Goal: Information Seeking & Learning: Learn about a topic

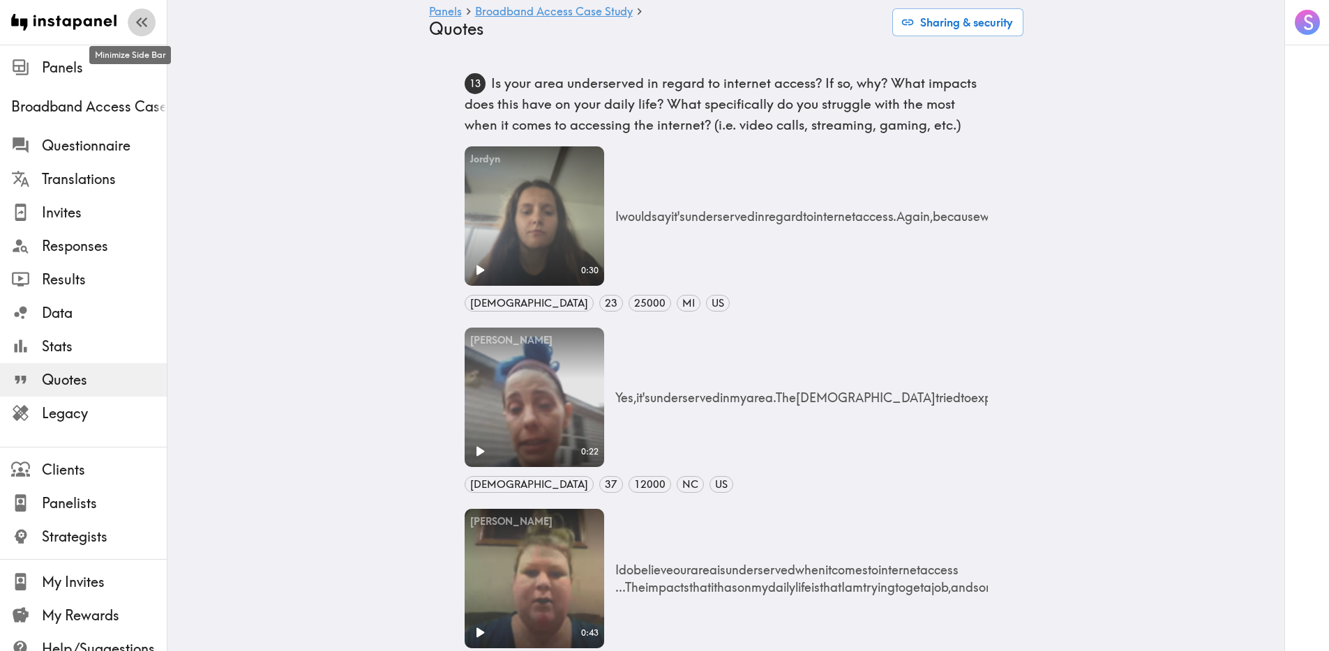
click at [135, 31] on icon "button" at bounding box center [141, 22] width 19 height 19
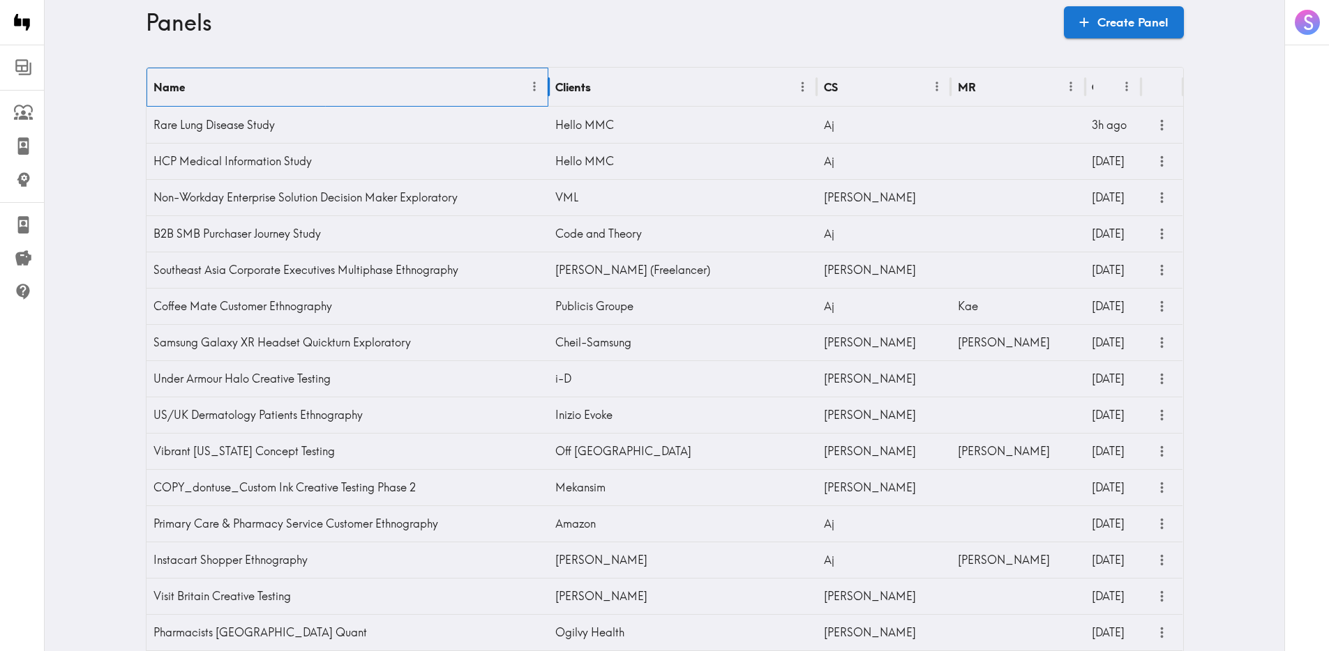
click at [499, 88] on div "Name" at bounding box center [338, 87] width 370 height 38
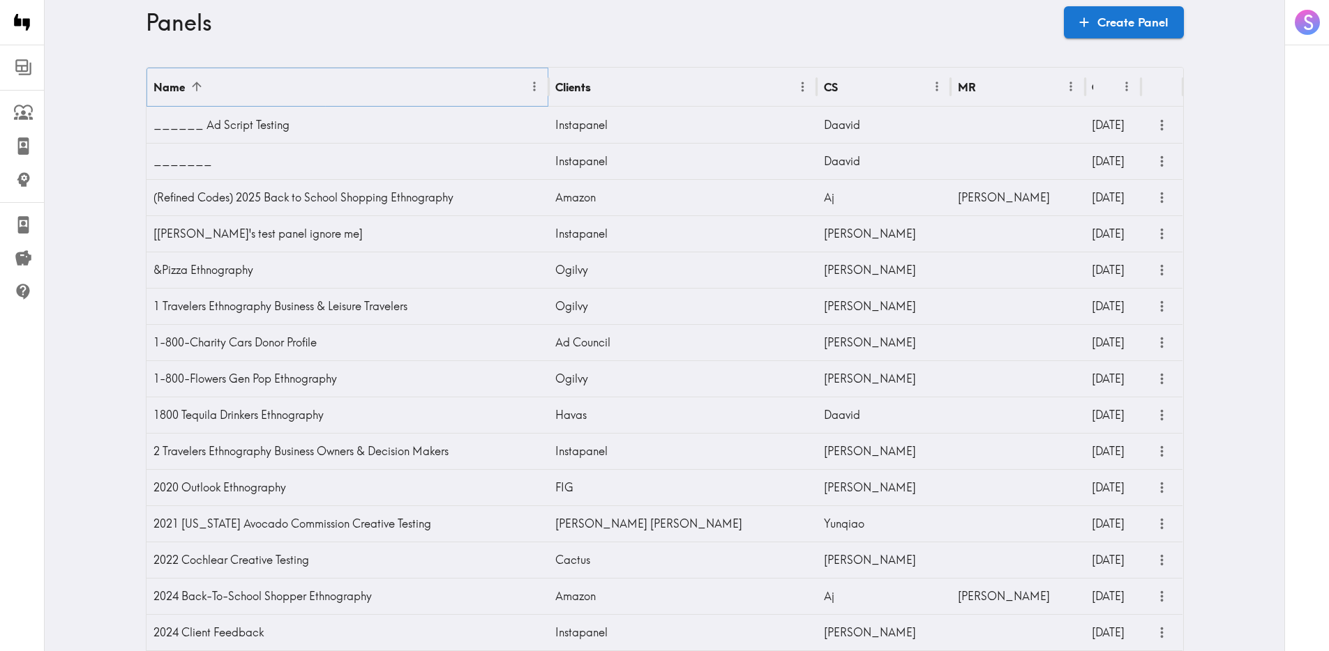
click at [527, 89] on icon "Menu" at bounding box center [534, 87] width 15 height 15
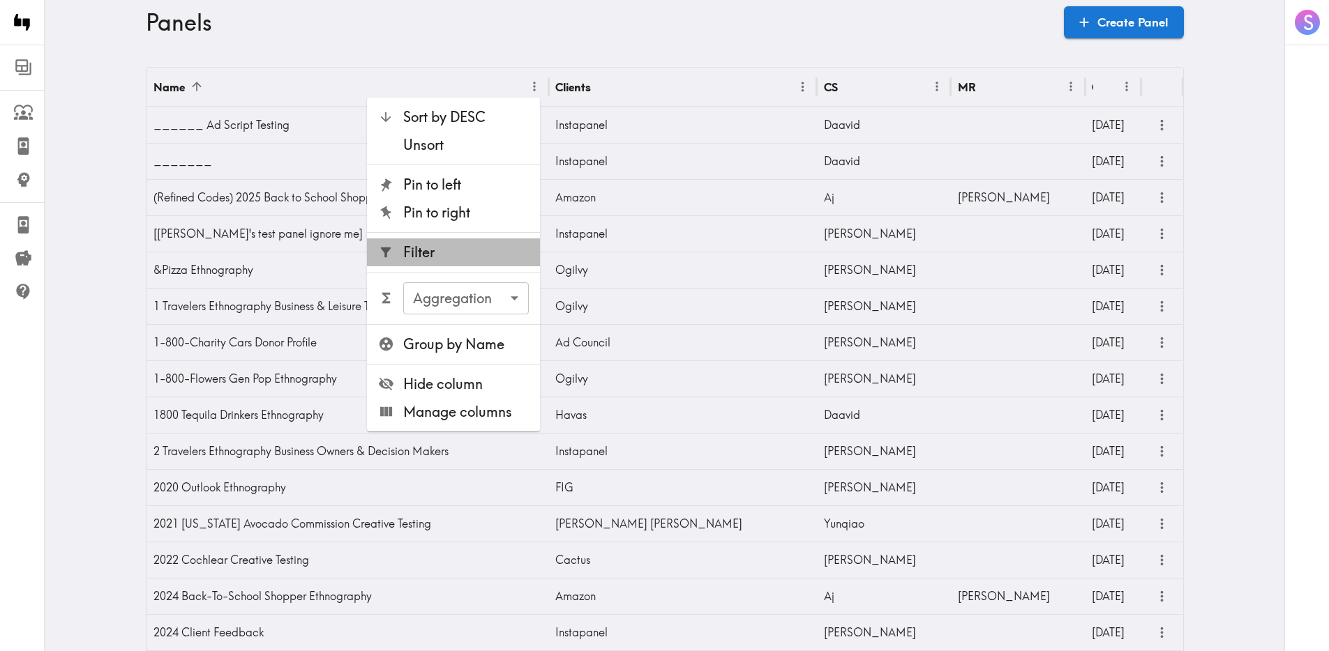
click at [471, 243] on span "Filter" at bounding box center [466, 253] width 126 height 20
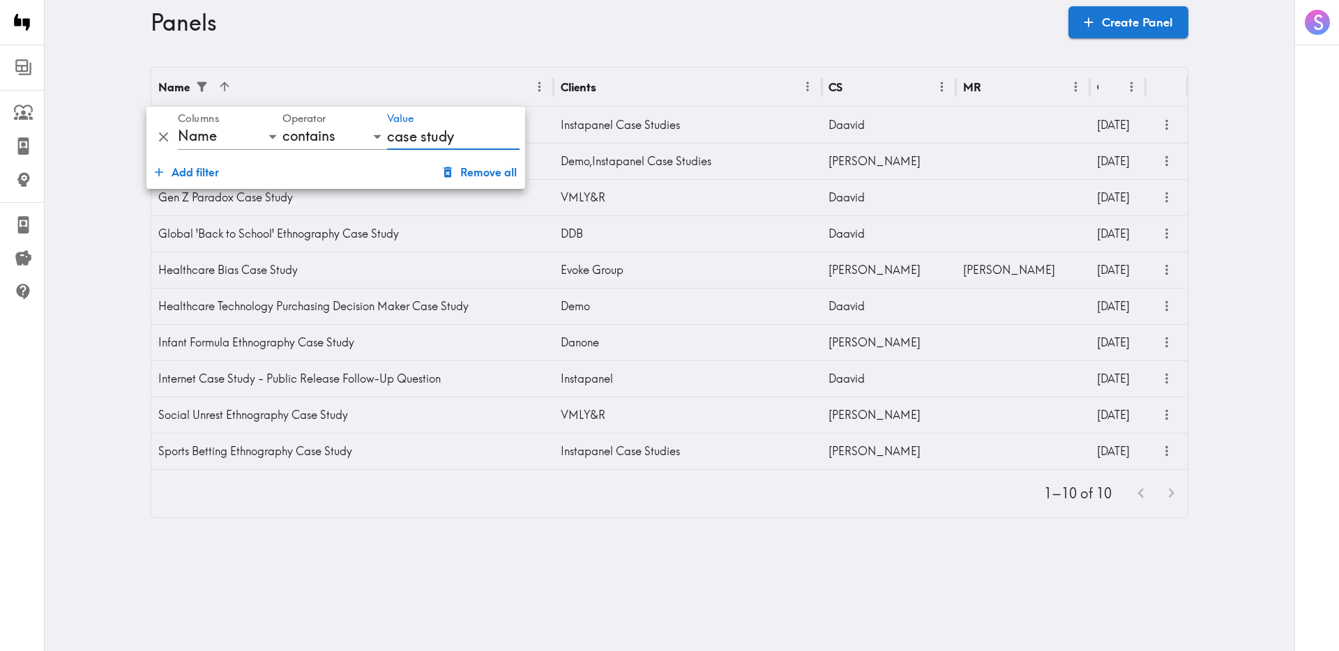
type input "case study"
click at [436, 57] on main "Panels Create Panel Name Clients CS MR Created Broadband Access Case Study Inst…" at bounding box center [670, 293] width 1250 height 496
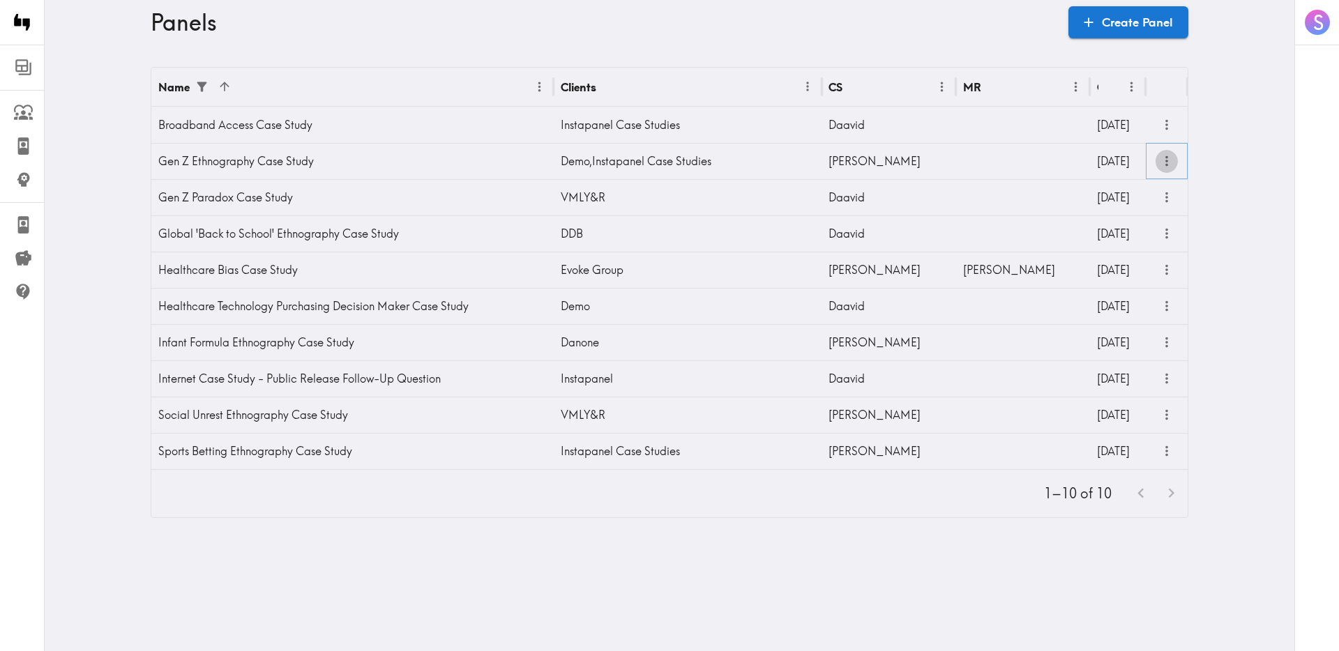
click at [1165, 158] on icon "more" at bounding box center [1166, 161] width 3 height 10
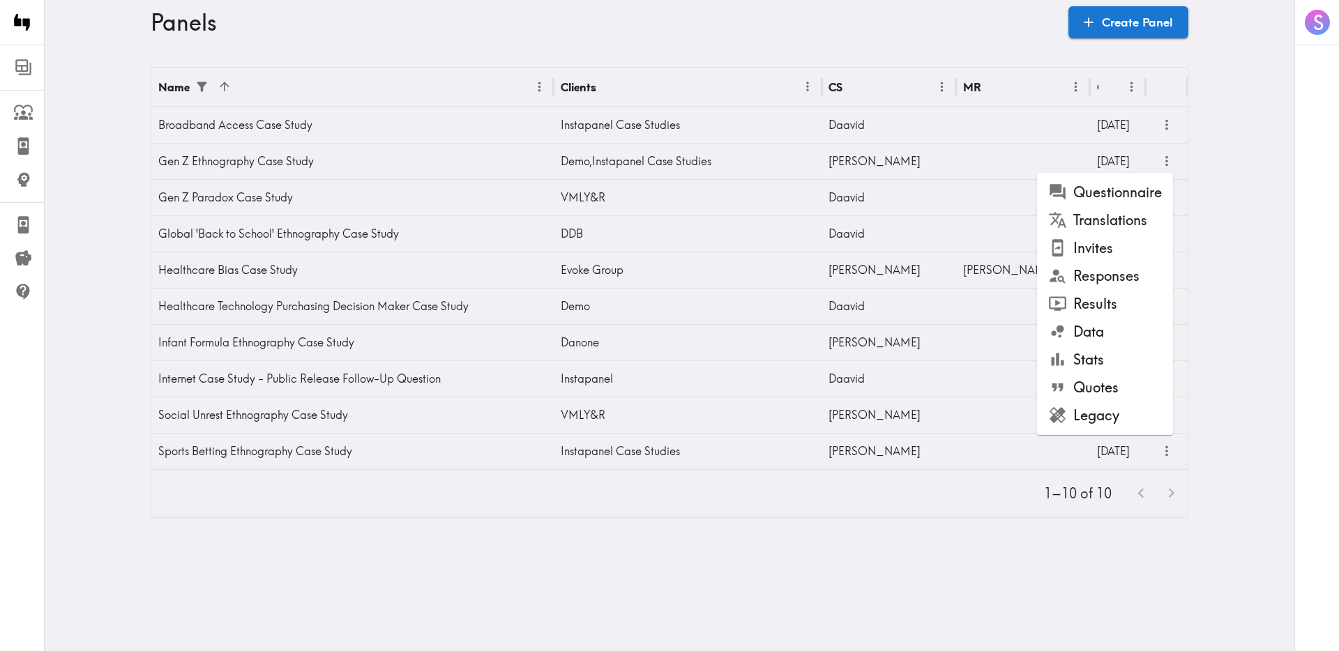
click at [1094, 290] on li "Results" at bounding box center [1105, 304] width 136 height 28
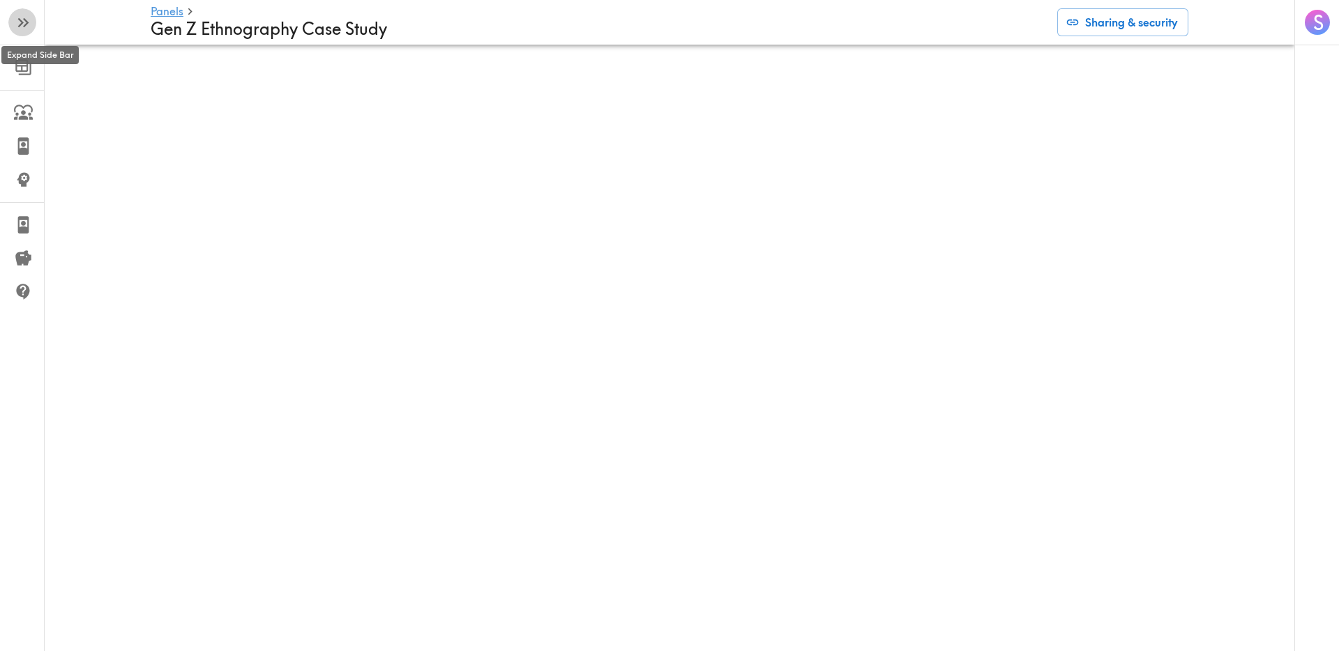
click at [22, 22] on icon "button" at bounding box center [21, 23] width 6 height 10
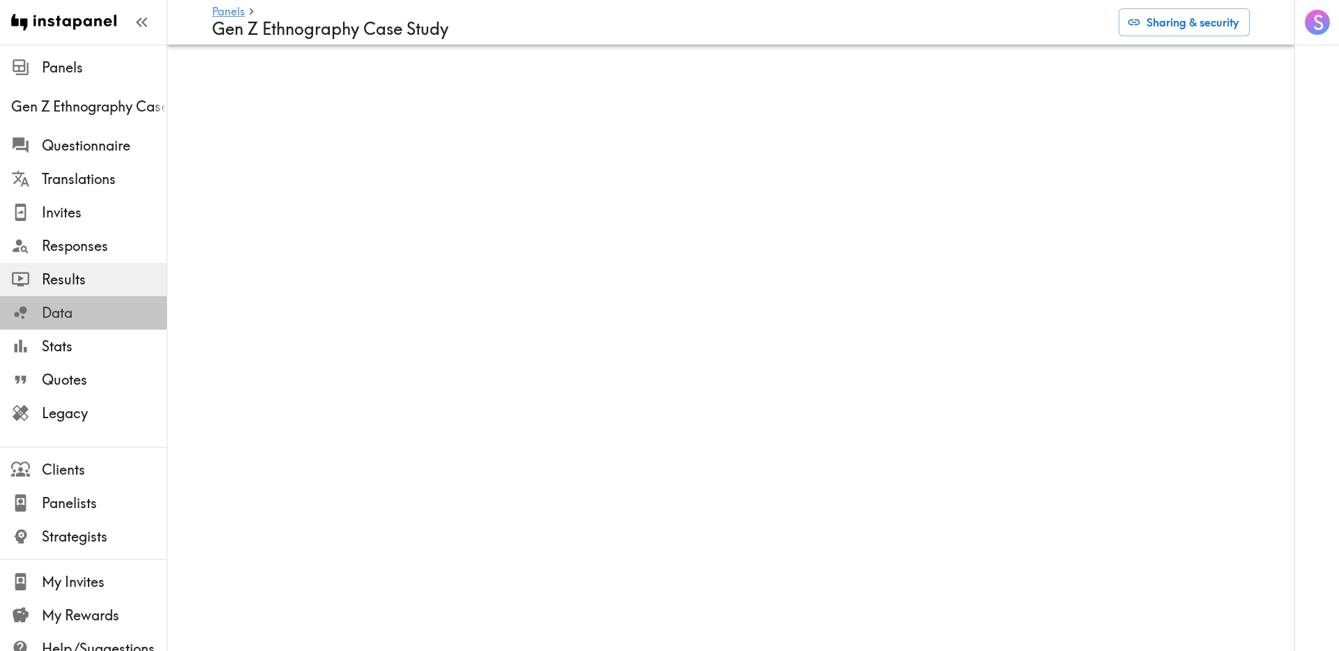
click at [84, 312] on span "Data" at bounding box center [104, 313] width 125 height 20
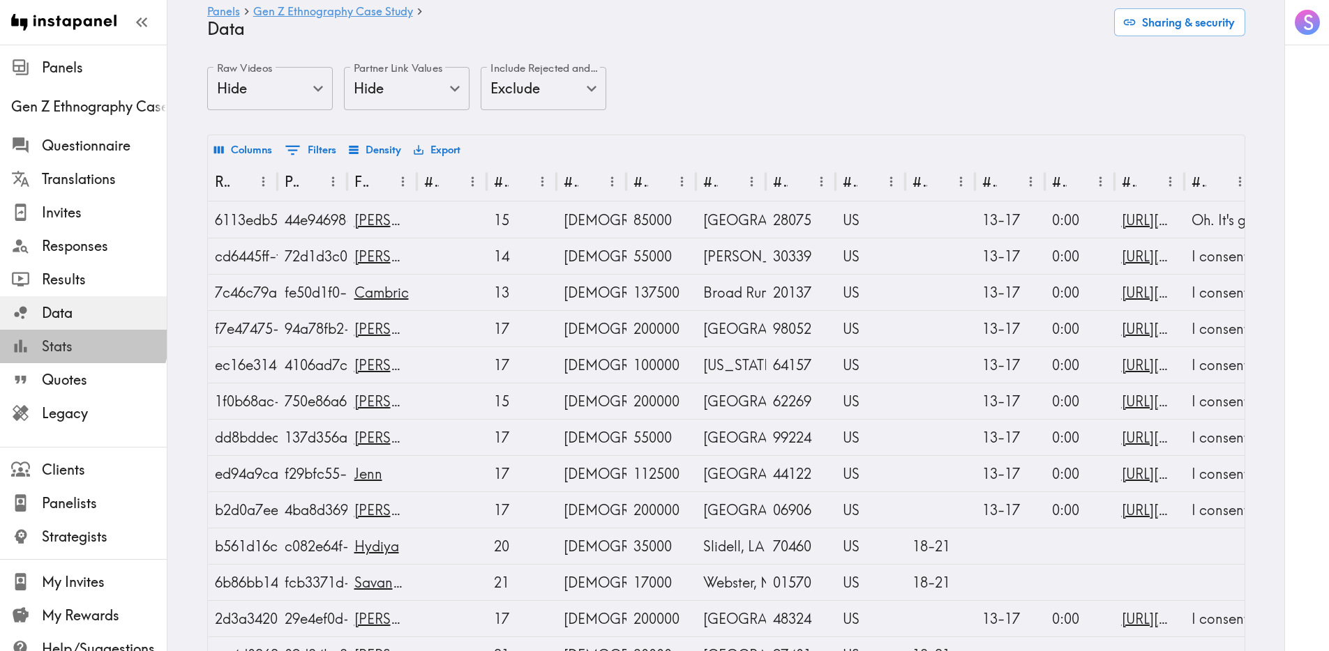
click at [82, 340] on span "Stats" at bounding box center [104, 347] width 125 height 20
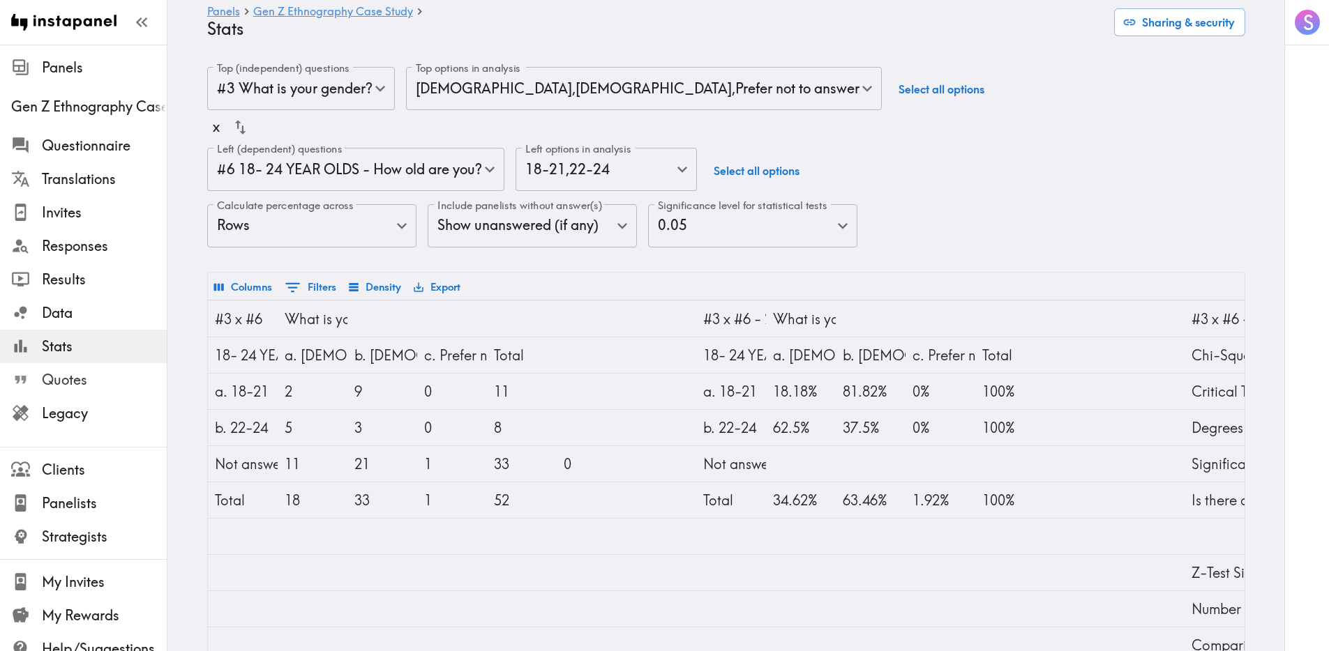
click at [73, 378] on span "Quotes" at bounding box center [104, 380] width 125 height 20
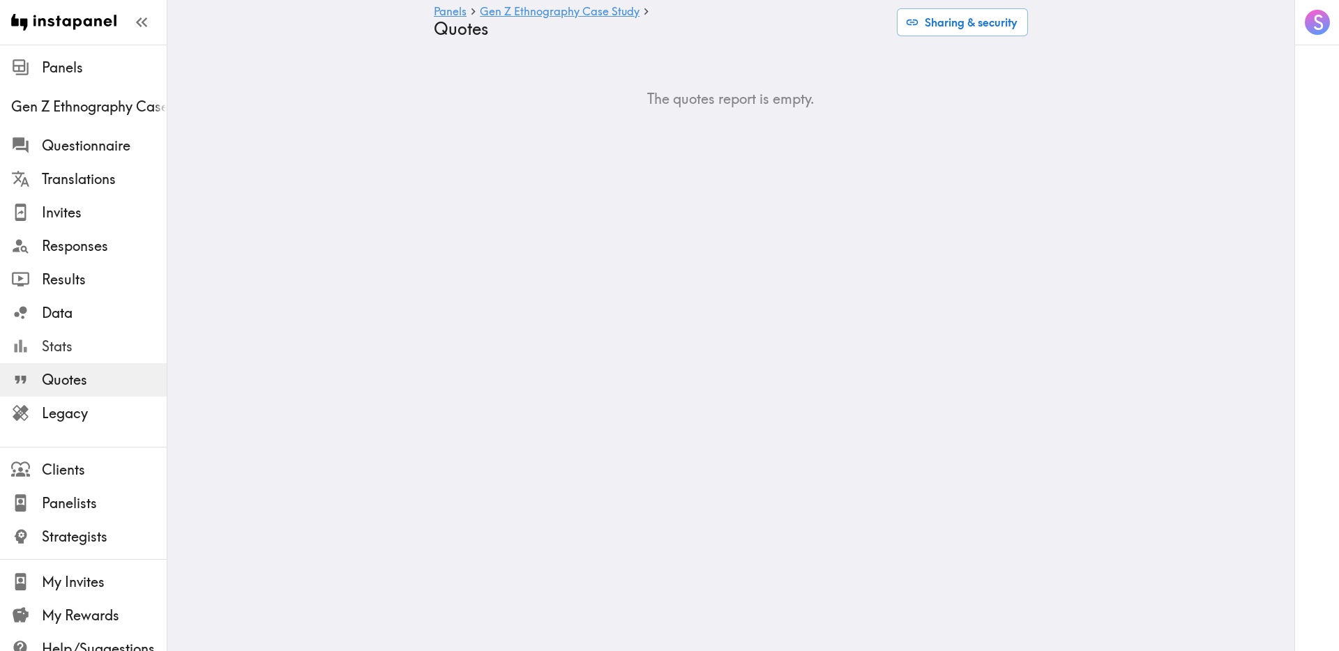
click at [59, 328] on div "Stats" at bounding box center [83, 346] width 167 height 36
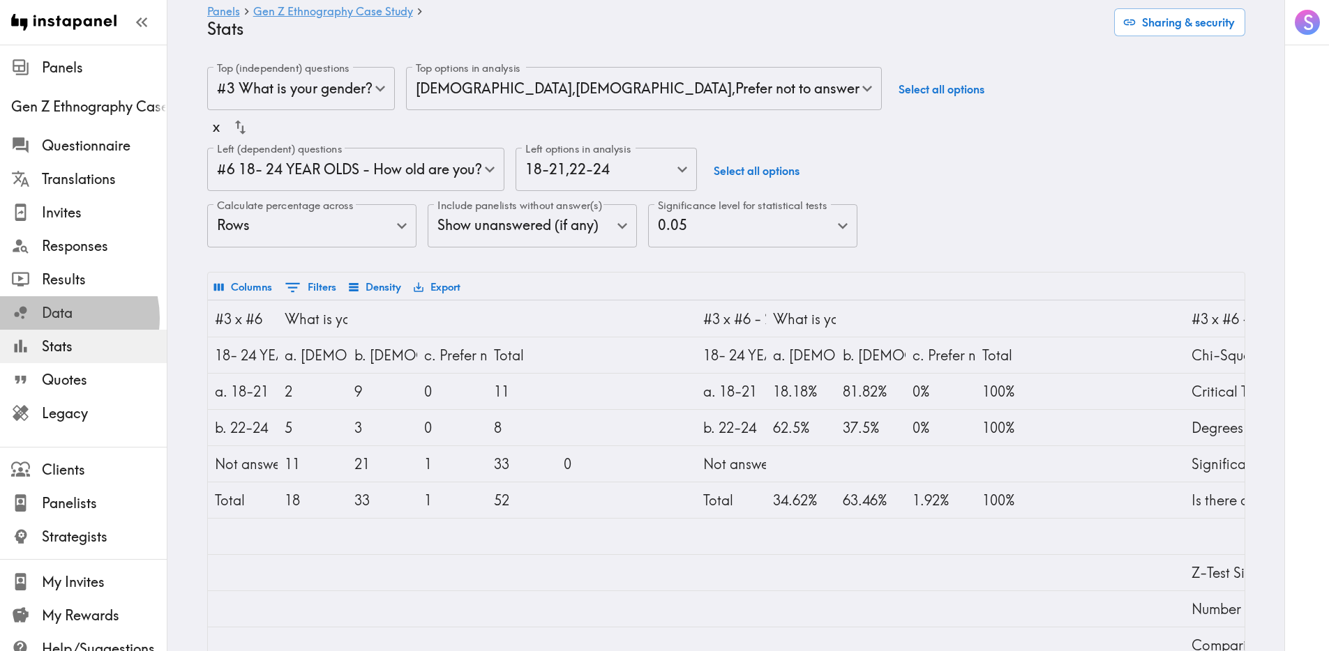
drag, startPoint x: 58, startPoint y: 318, endPoint x: 192, endPoint y: 166, distance: 202.6
click at [57, 318] on span "Data" at bounding box center [104, 313] width 125 height 20
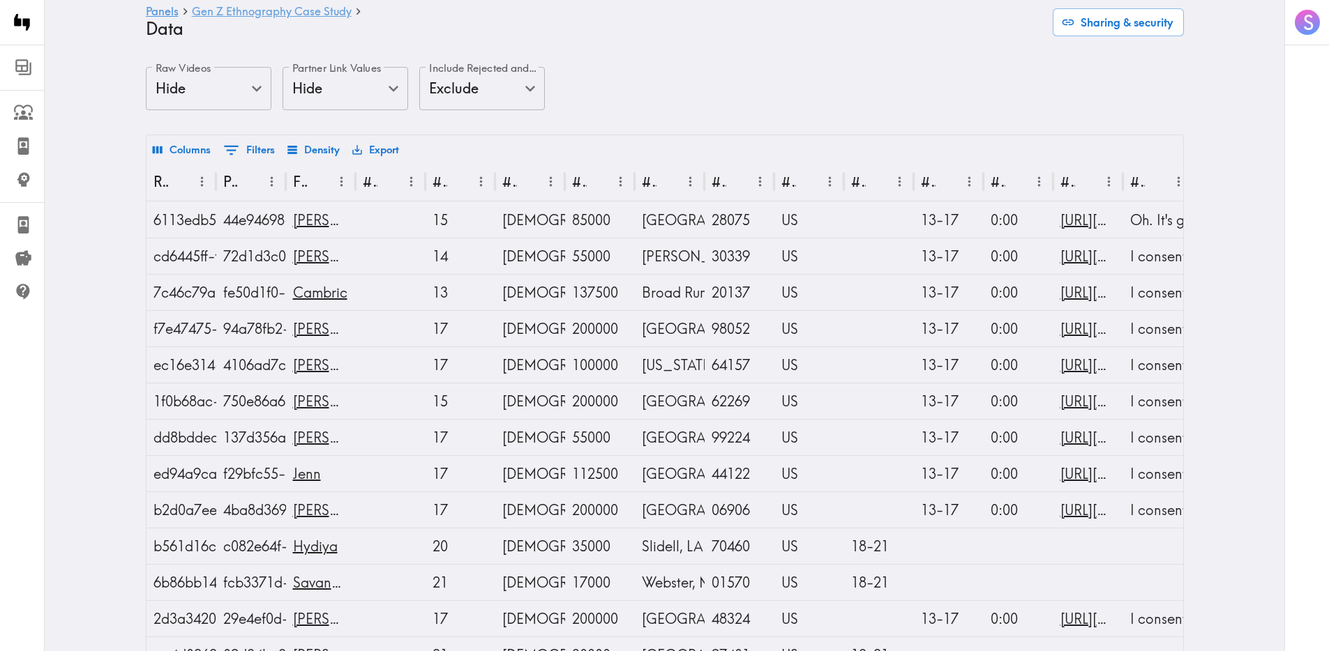
click at [231, 16] on link "Gen Z Ethnography Case Study" at bounding box center [272, 12] width 160 height 13
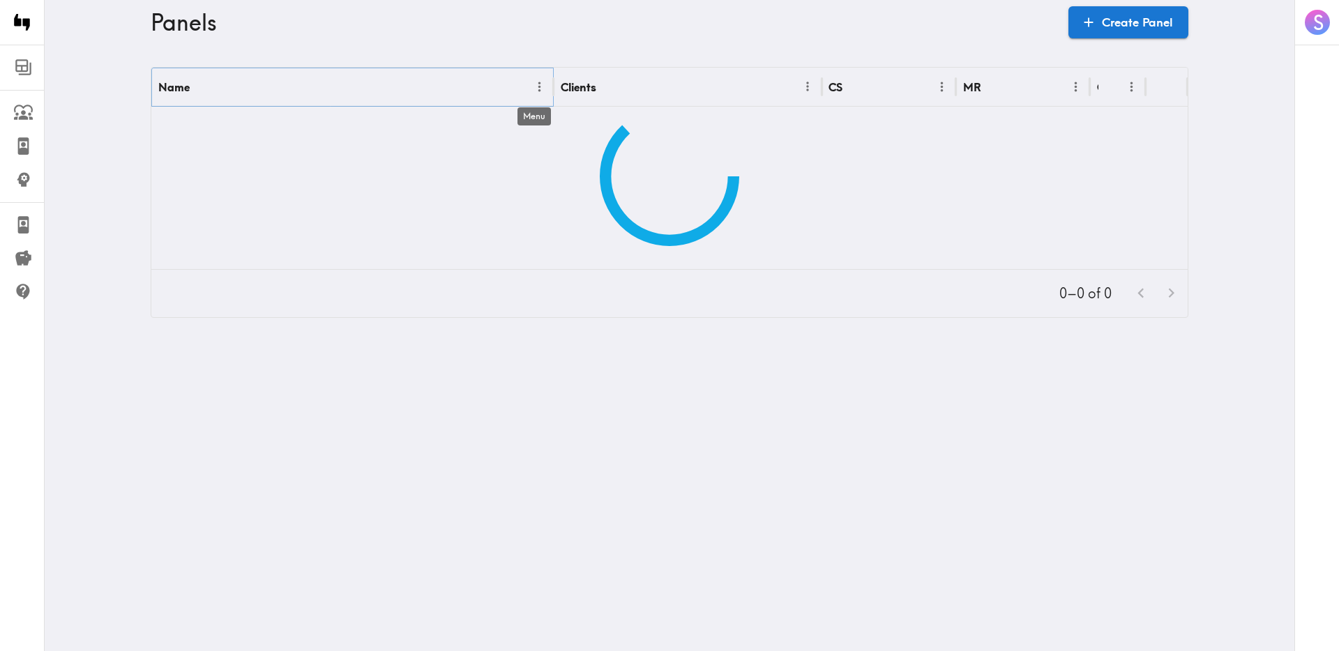
click at [539, 82] on icon "Menu" at bounding box center [539, 87] width 15 height 15
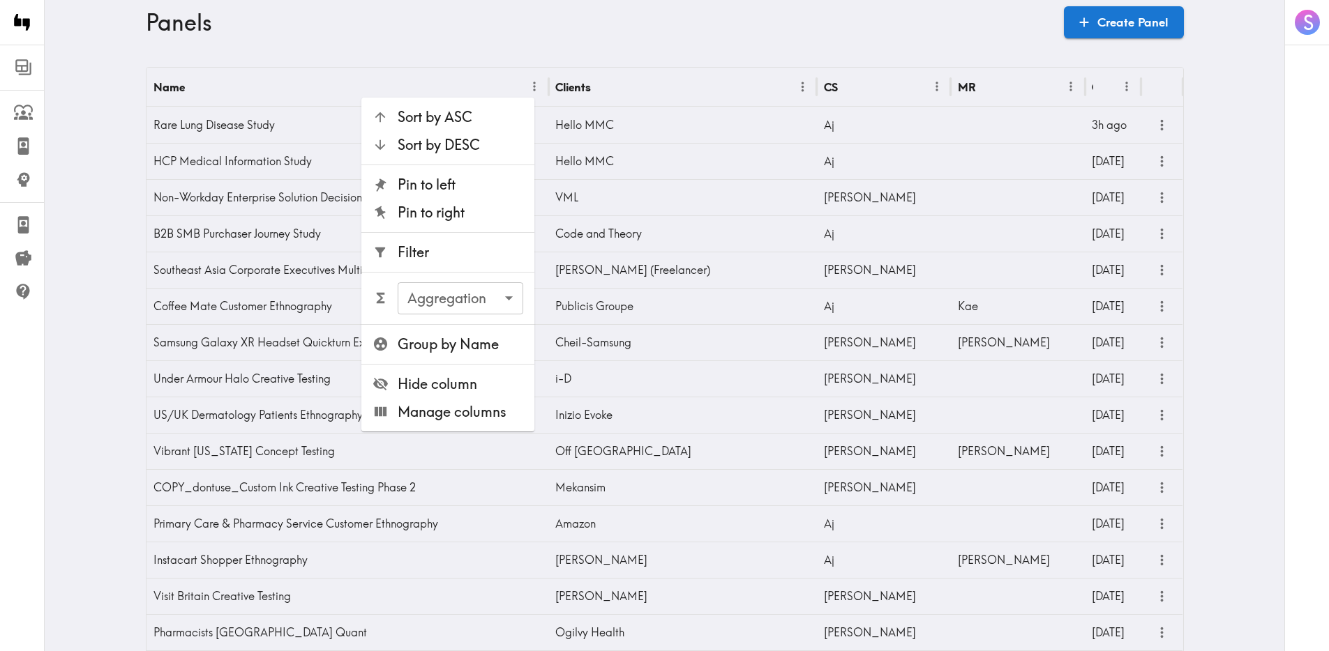
click at [476, 251] on span "Filter" at bounding box center [461, 253] width 126 height 20
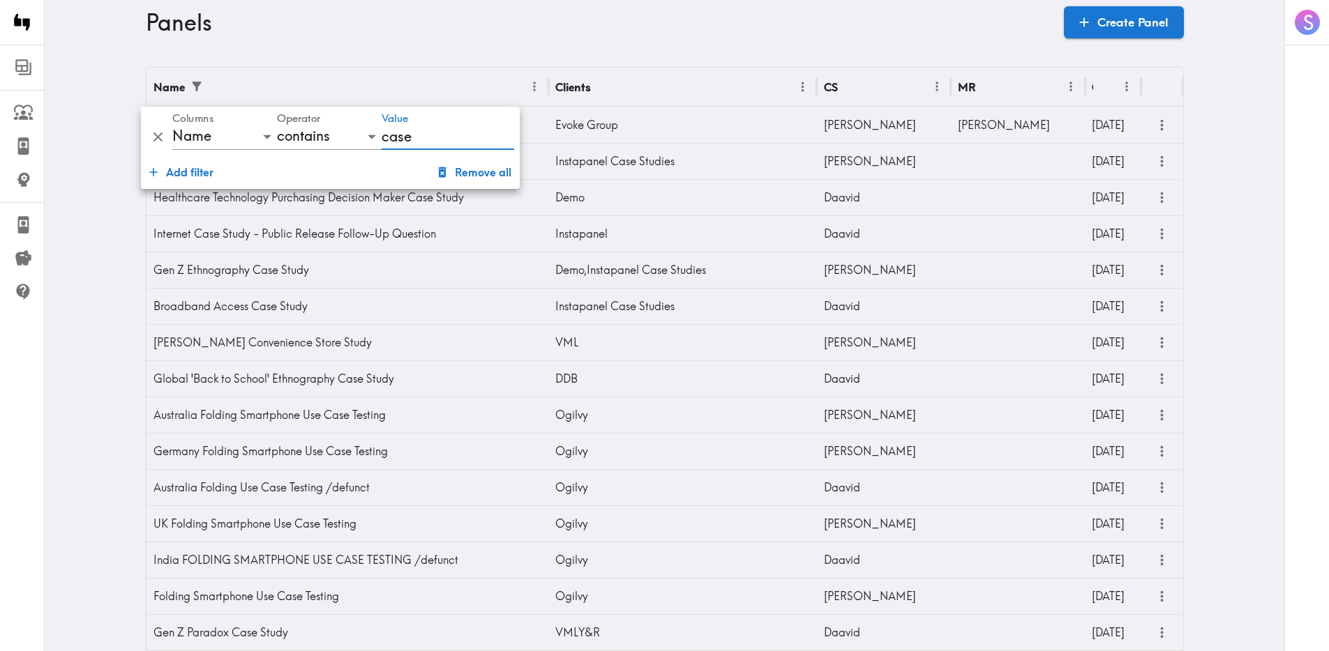
type input "case"
click at [729, 61] on main "Panels Create Panel Name Clients CS MR Created Healthcare Bias Case Study Evoke…" at bounding box center [664, 420] width 1239 height 750
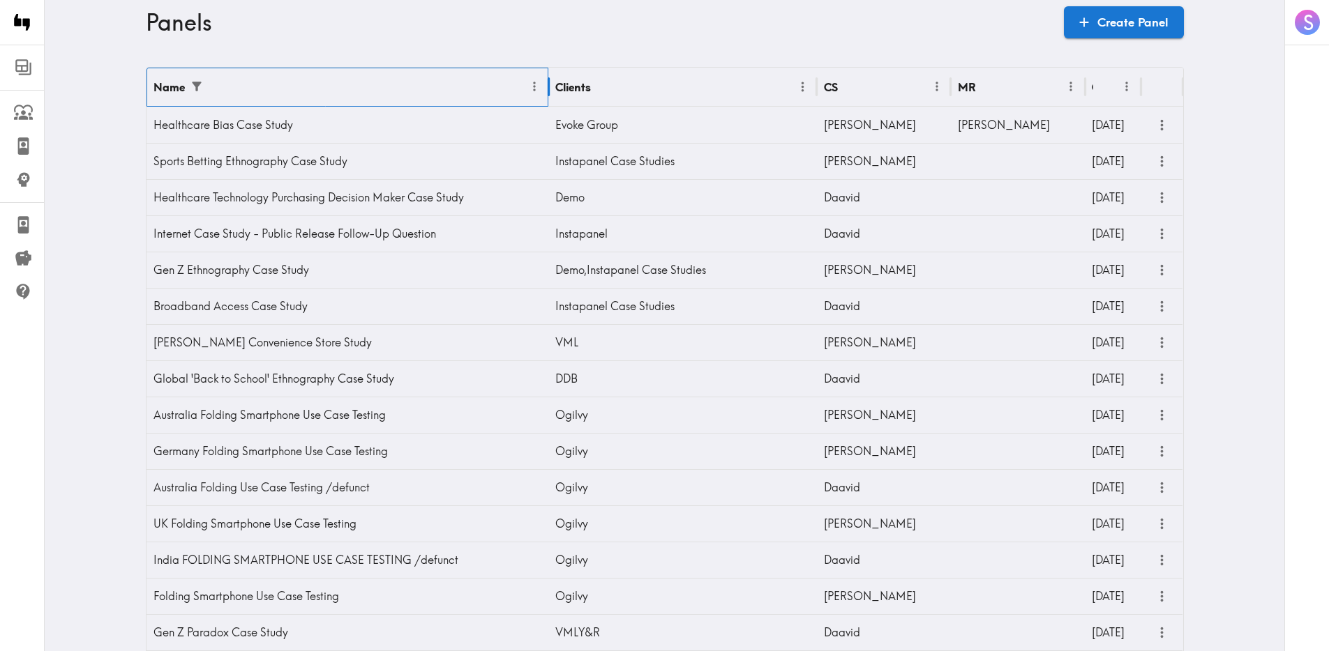
click at [394, 85] on div "Name" at bounding box center [338, 87] width 370 height 38
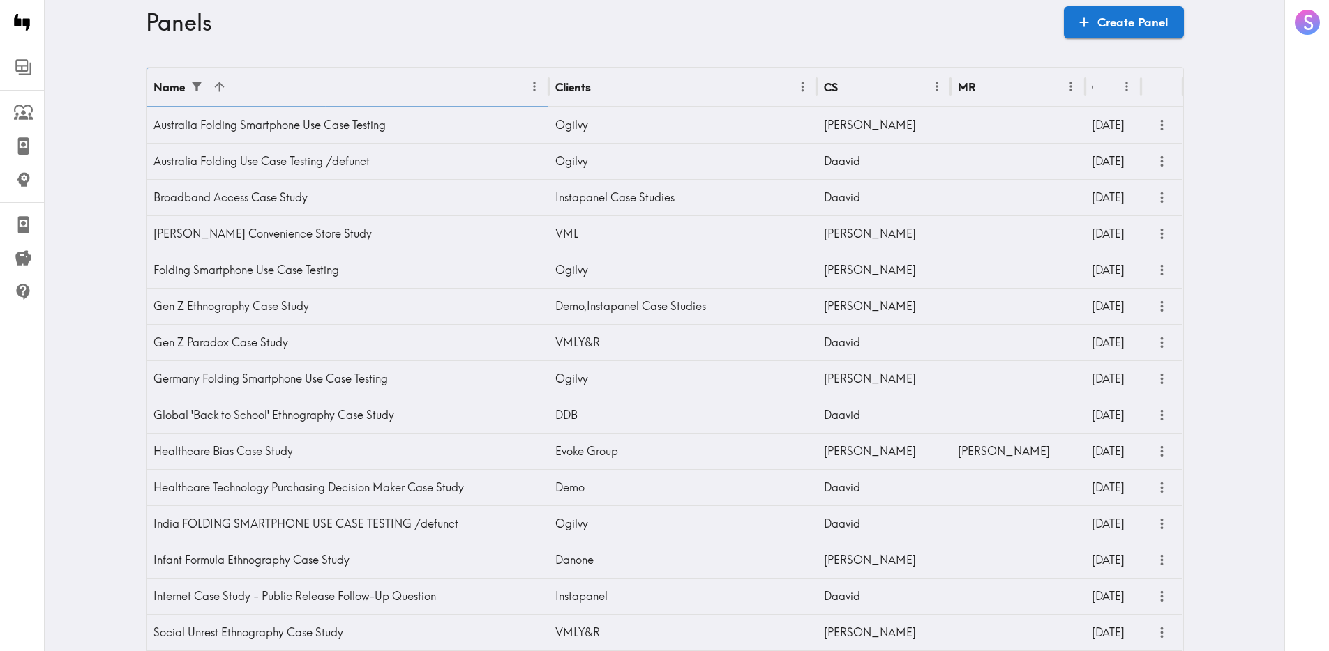
click at [531, 84] on icon "Menu" at bounding box center [534, 87] width 15 height 15
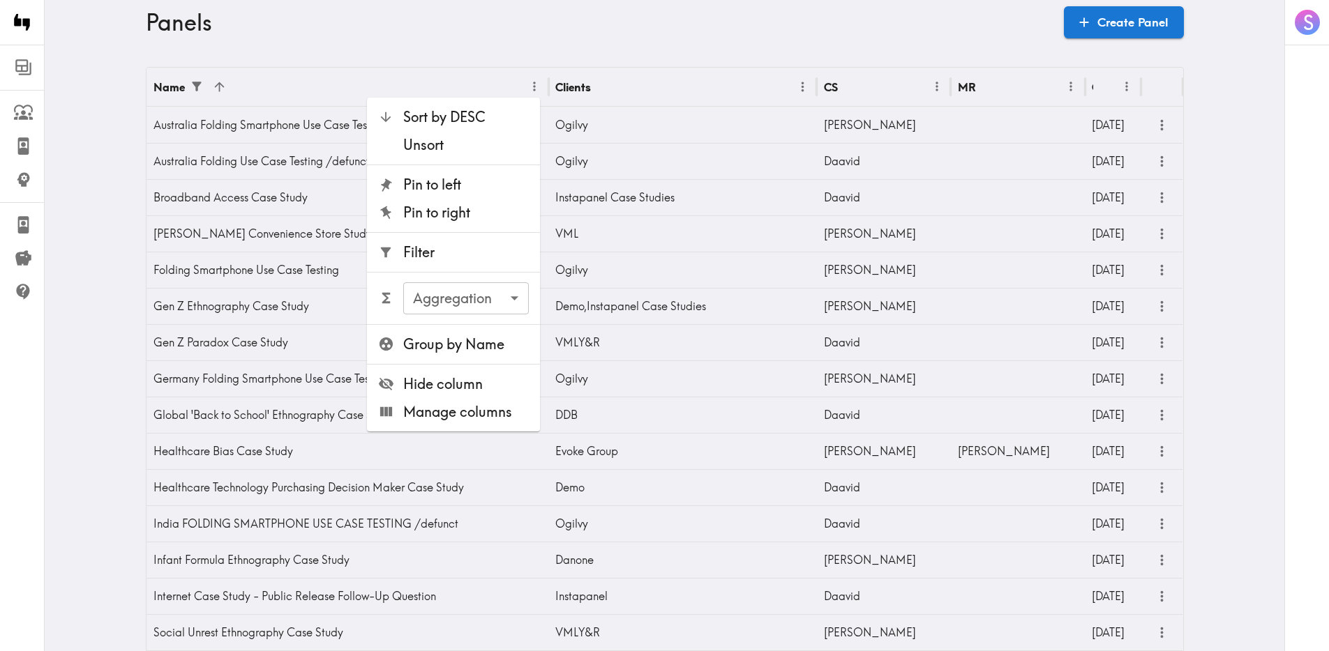
click at [452, 255] on span "Filter" at bounding box center [466, 253] width 126 height 20
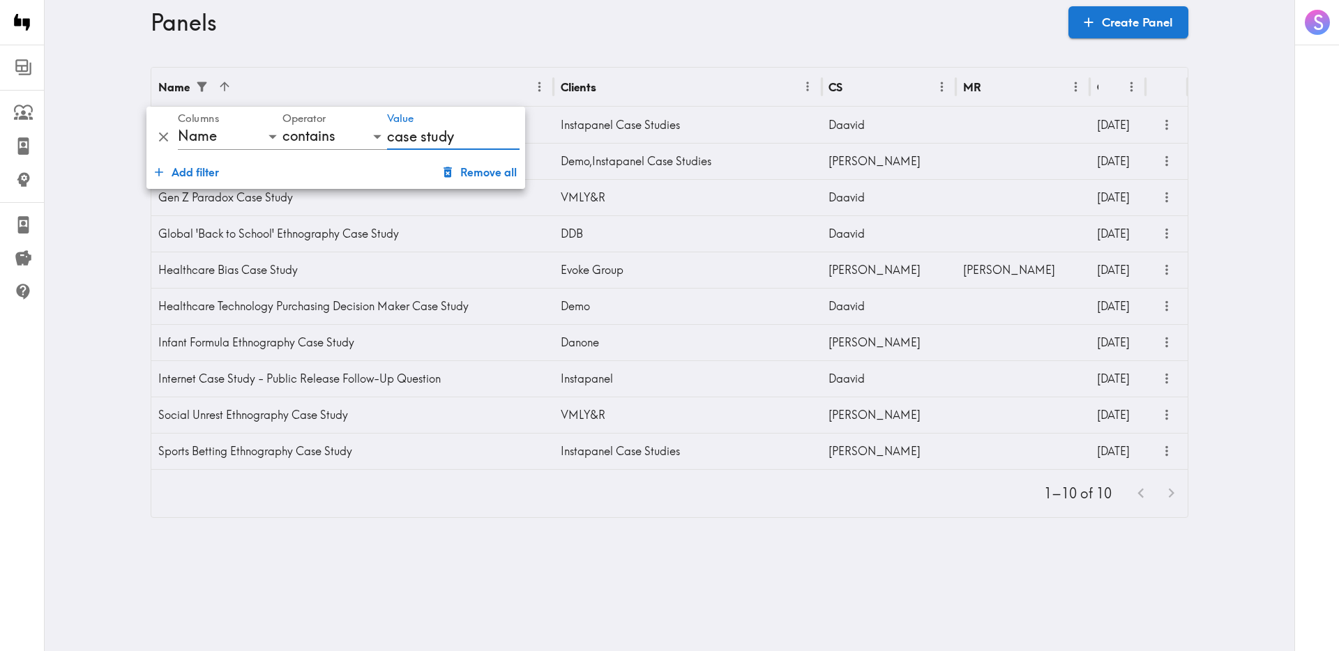
type input "case study"
click at [758, 64] on main "Panels Create Panel Name Clients CS MR Created Broadband Access Case Study Inst…" at bounding box center [670, 293] width 1250 height 496
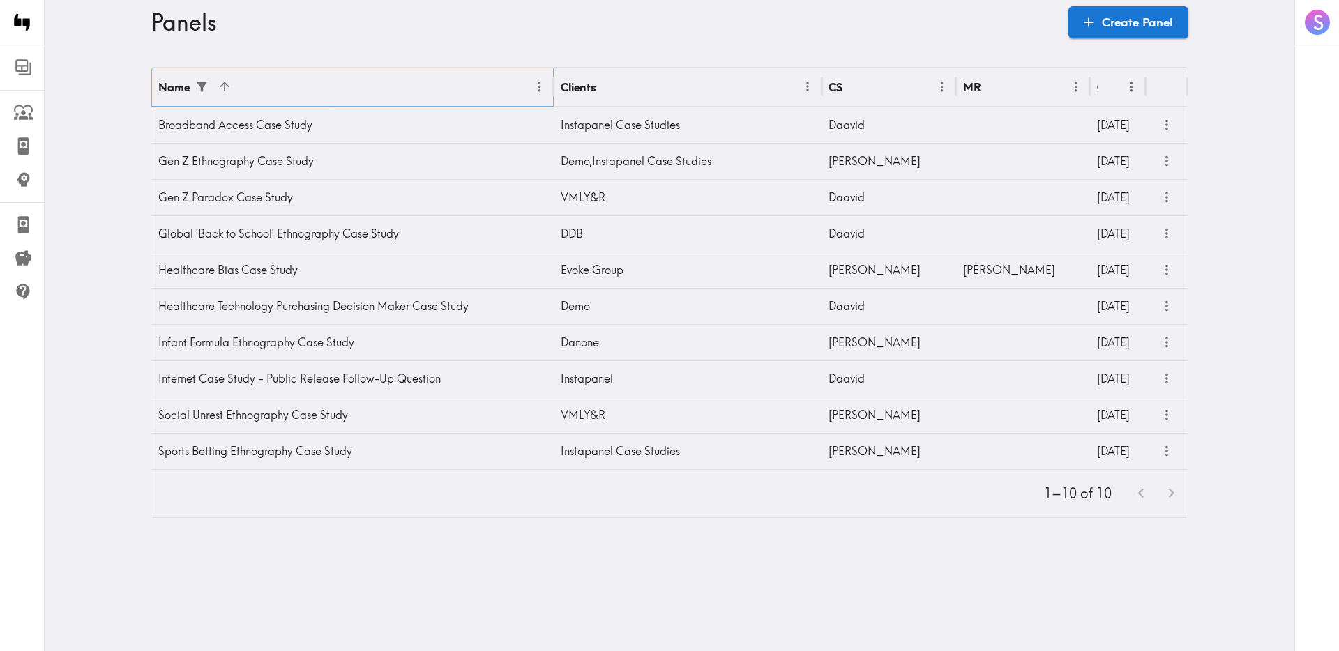
click at [197, 84] on icon "Show filters" at bounding box center [202, 87] width 10 height 10
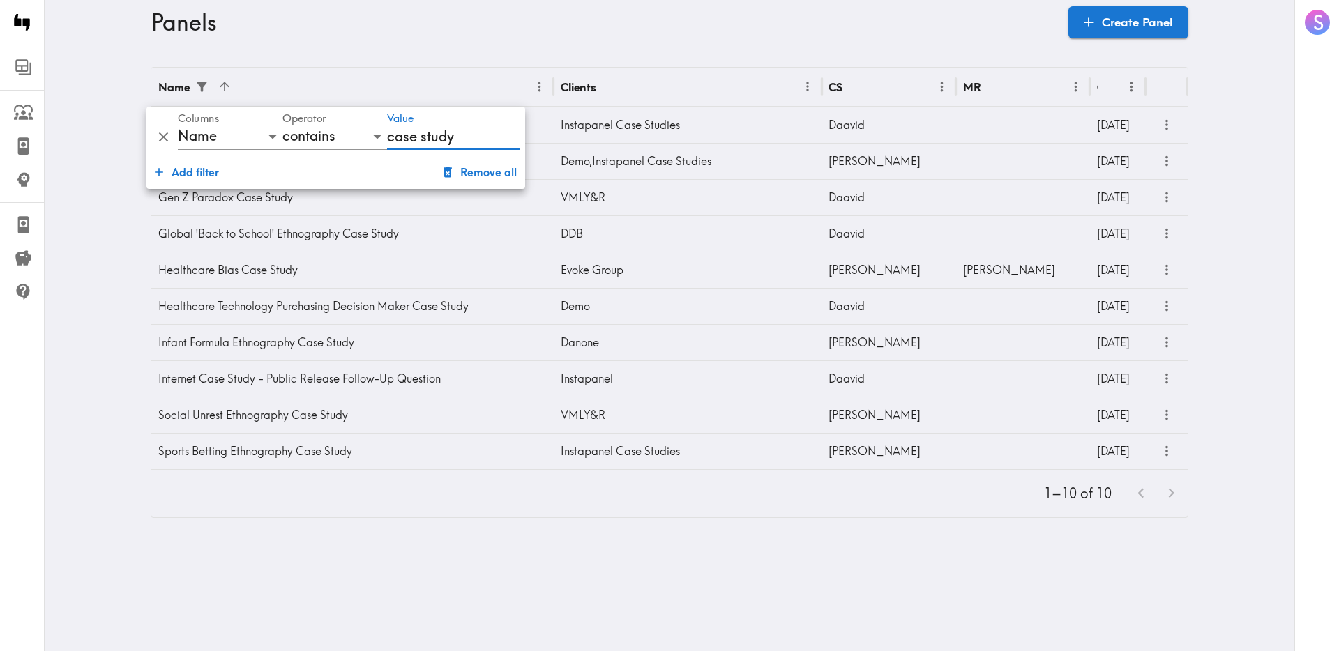
click at [468, 169] on button "Remove all" at bounding box center [480, 172] width 84 height 28
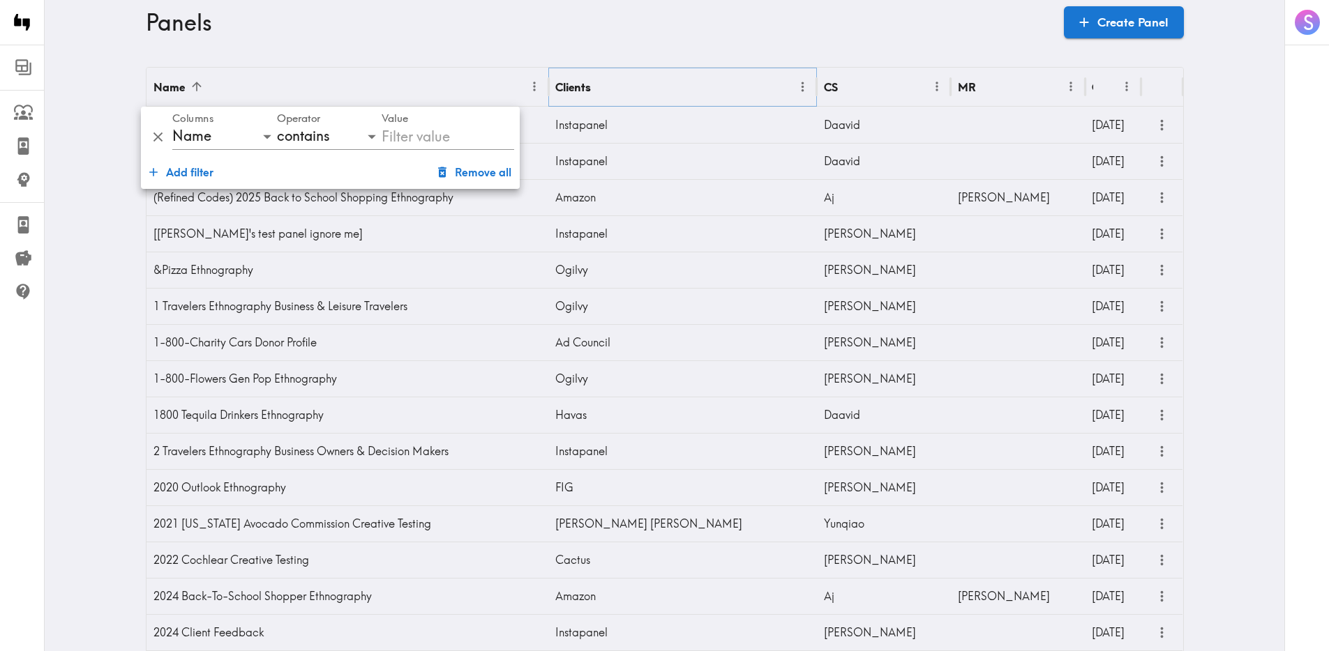
click at [792, 84] on button "Menu" at bounding box center [803, 87] width 22 height 22
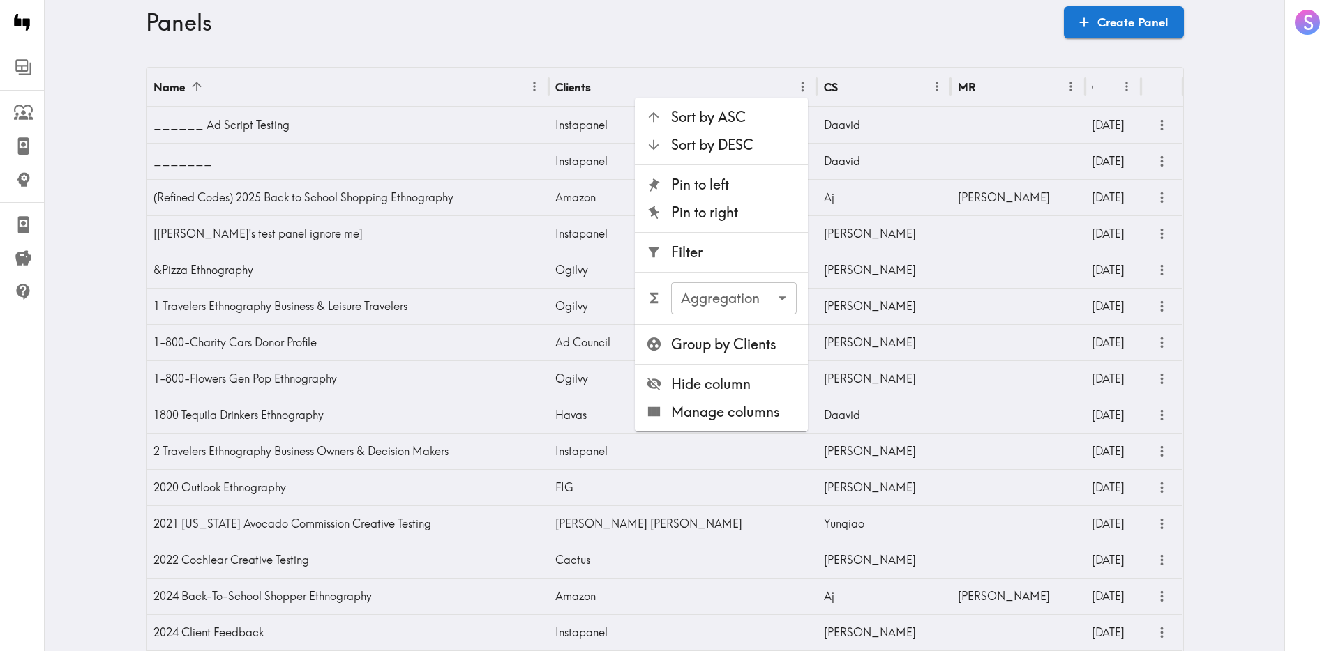
click at [695, 244] on span "Filter" at bounding box center [734, 253] width 126 height 20
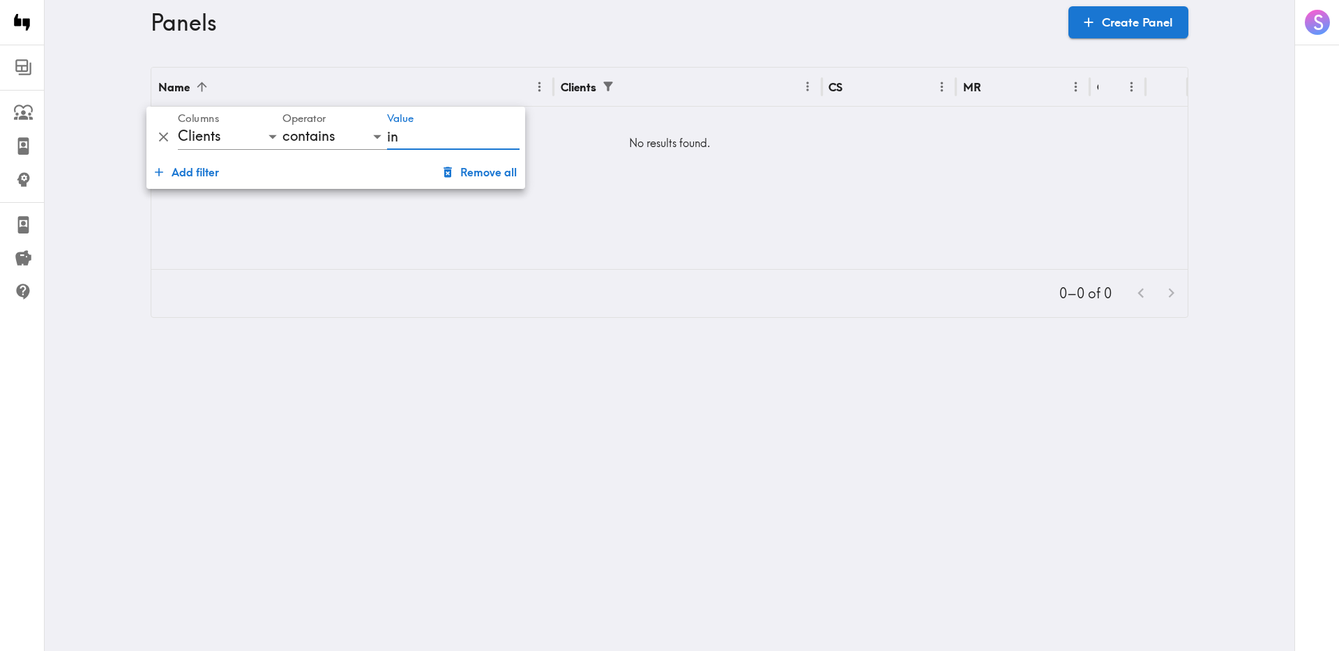
type input "i"
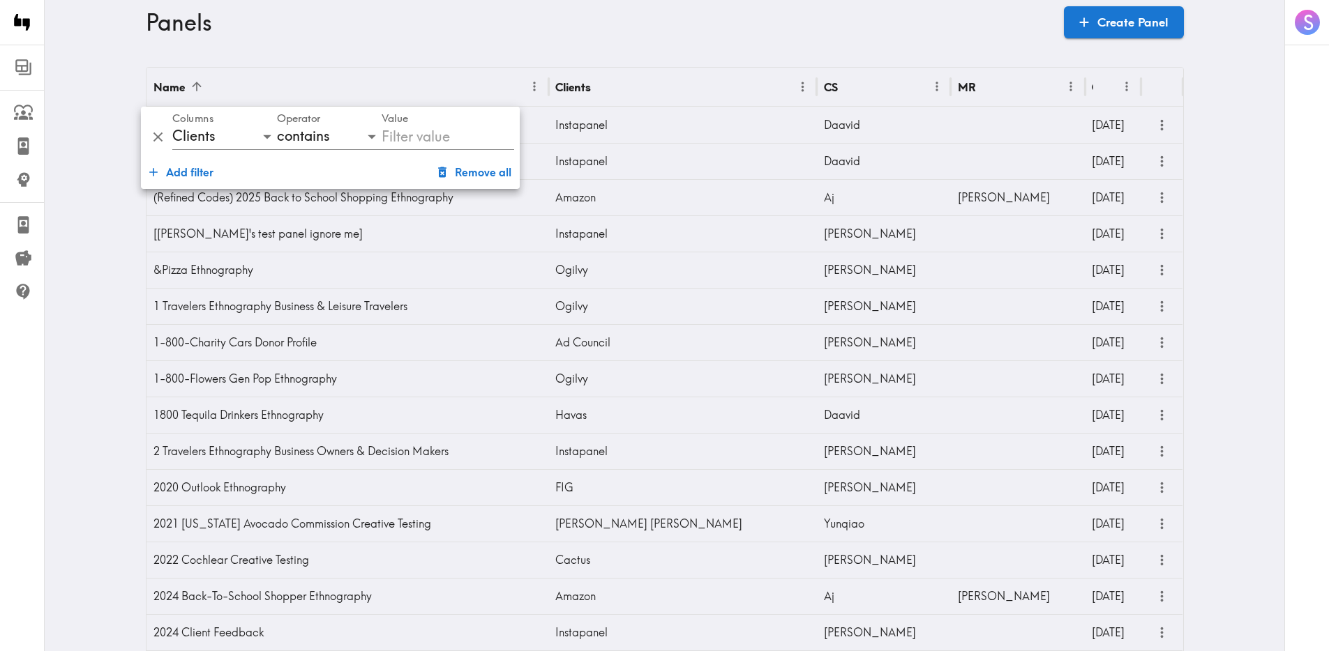
click at [818, 25] on h3 "Panels" at bounding box center [599, 22] width 907 height 27
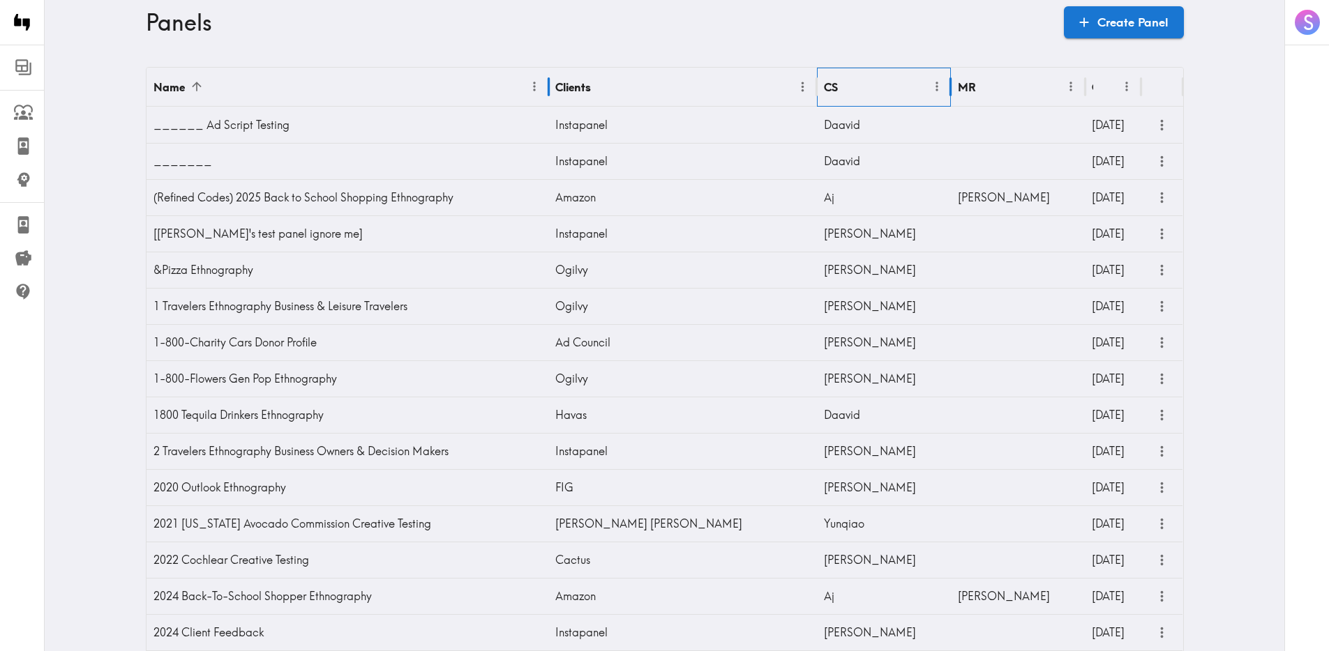
click at [870, 100] on div "CS" at bounding box center [875, 87] width 103 height 38
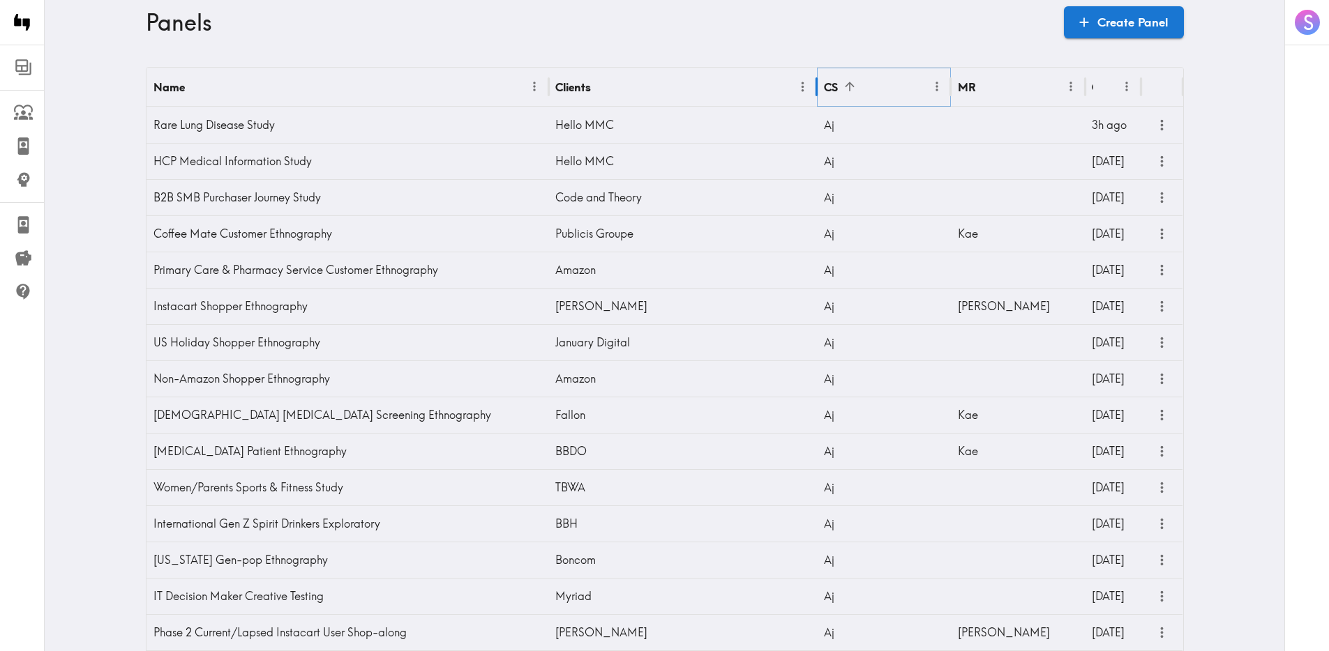
click at [935, 82] on icon "Menu" at bounding box center [937, 87] width 15 height 15
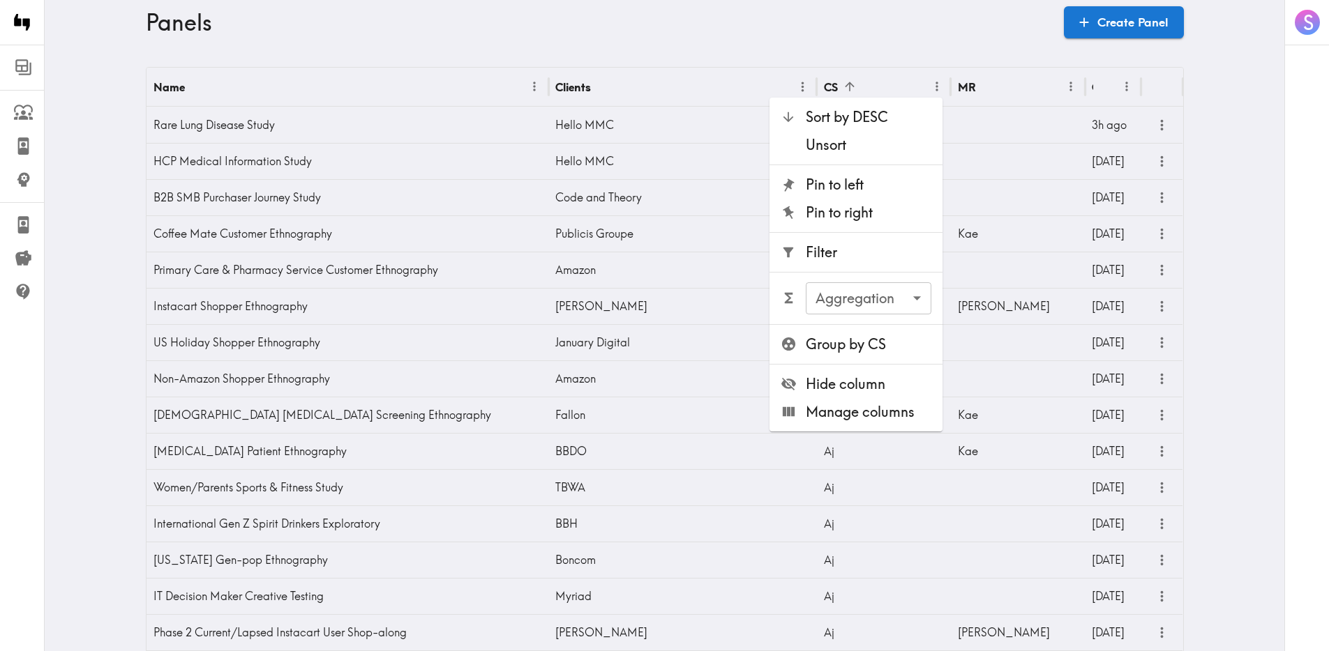
click at [810, 262] on span "Filter" at bounding box center [869, 253] width 126 height 20
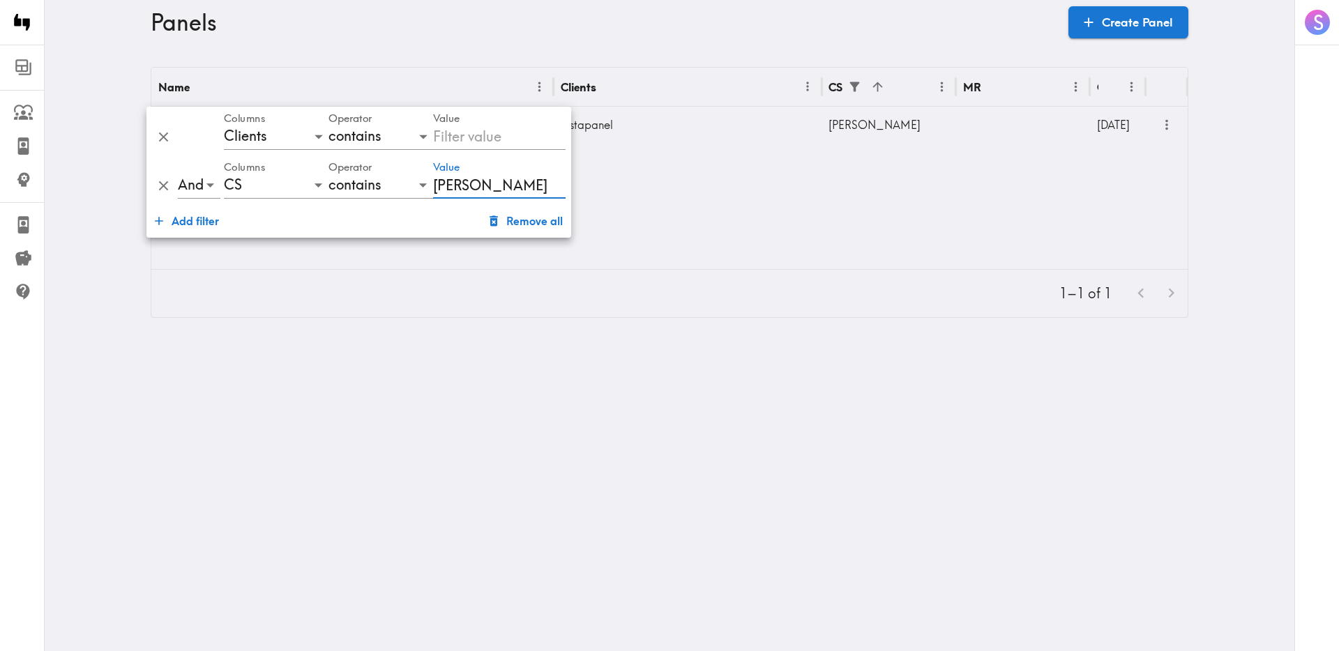
type input "david"
click at [691, 235] on div "Name Clients CS MR Created Nudgestock/MADFest 2025 Instapanel Davidryan 59d ago" at bounding box center [669, 169] width 1036 height 202
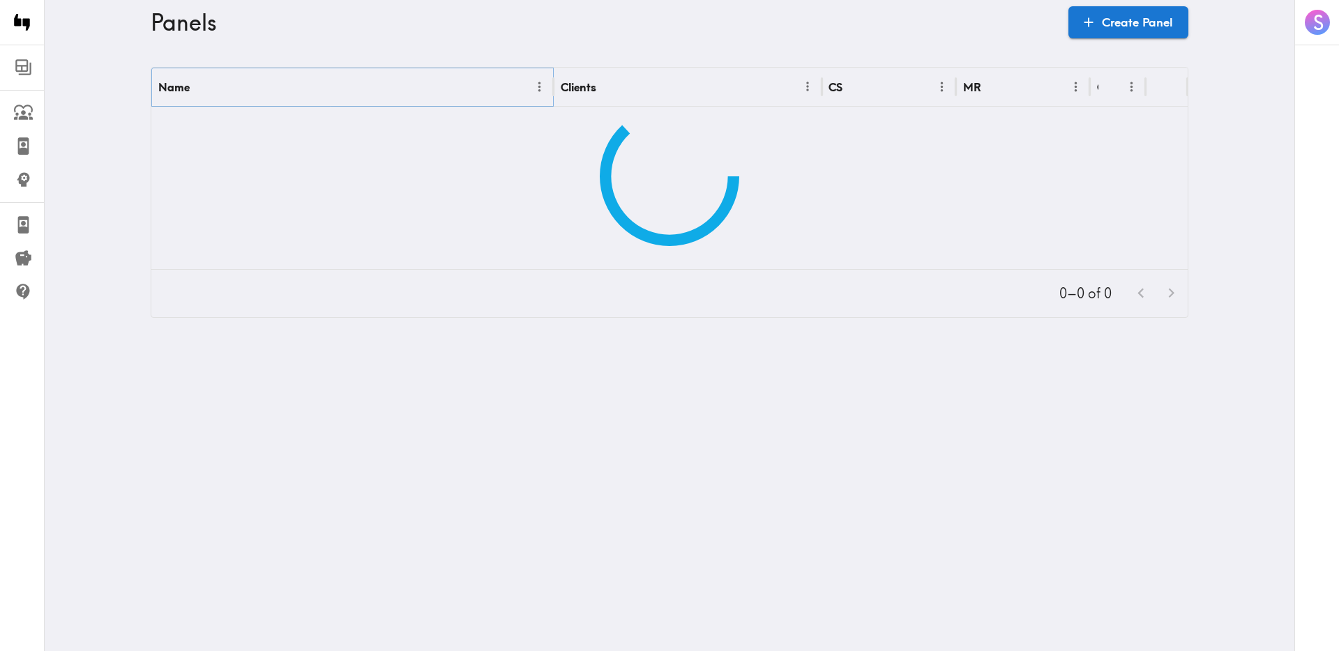
click at [533, 91] on icon "Menu" at bounding box center [539, 87] width 15 height 15
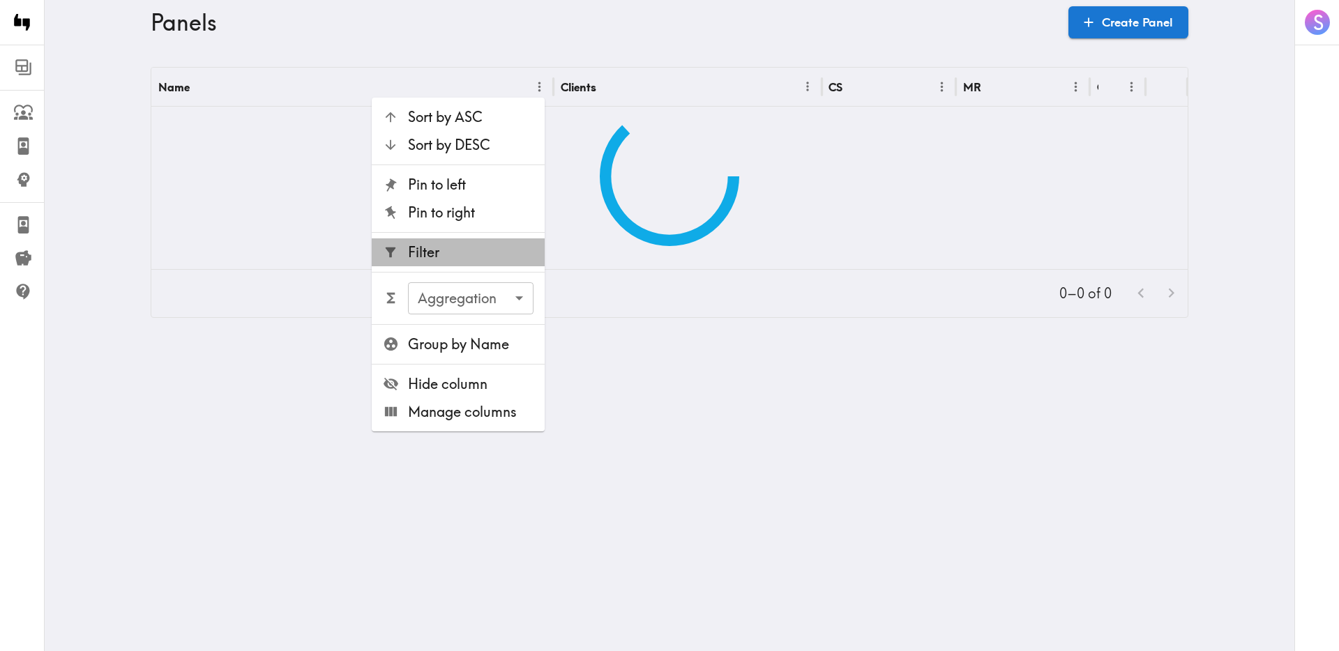
click at [485, 252] on span "Filter" at bounding box center [471, 253] width 126 height 20
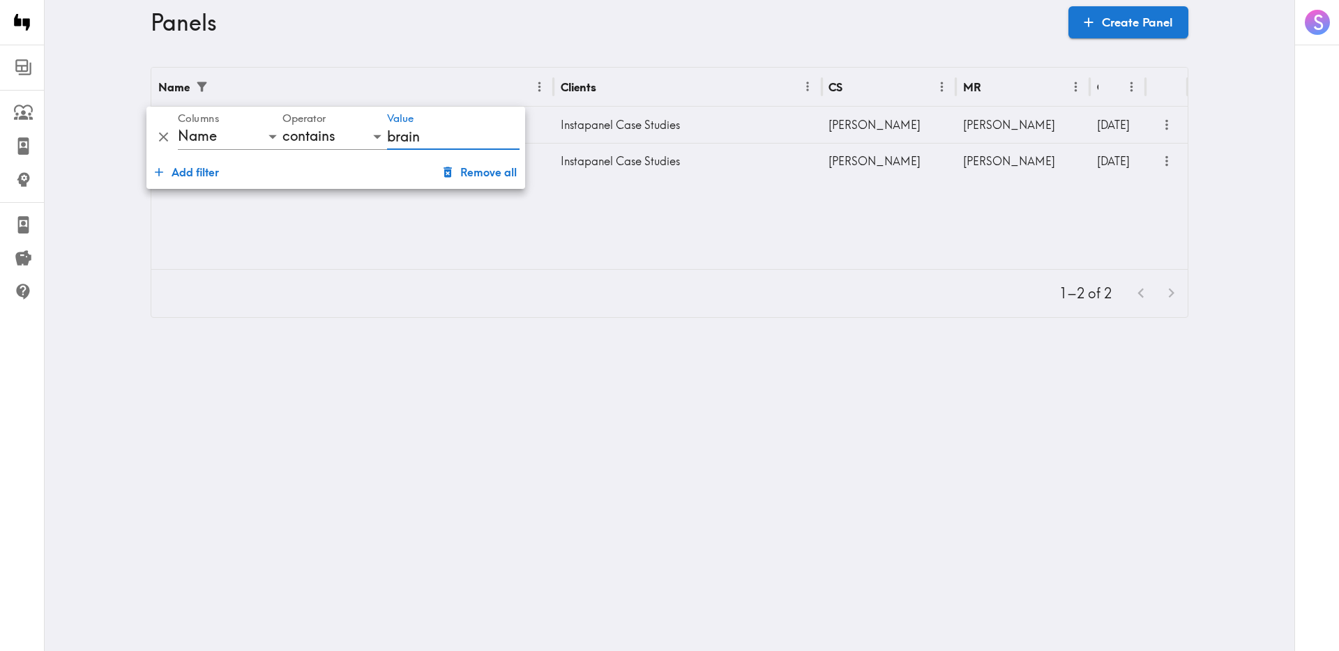
type input "brain"
click at [547, 56] on main "Panels Create Panel Name Clients CS MR Created Brain Food #2: AI Instapanel Cas…" at bounding box center [670, 193] width 1250 height 296
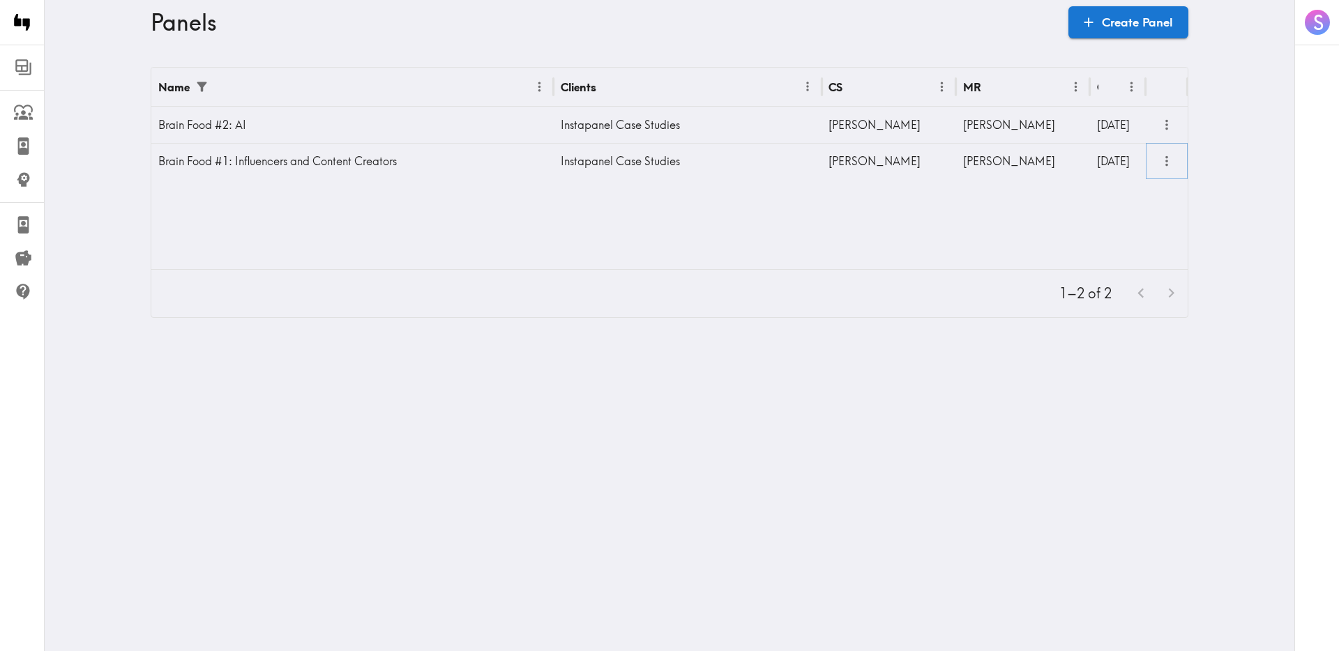
click at [1159, 177] on div at bounding box center [1167, 161] width 42 height 36
click at [1162, 169] on icon "more" at bounding box center [1167, 161] width 16 height 16
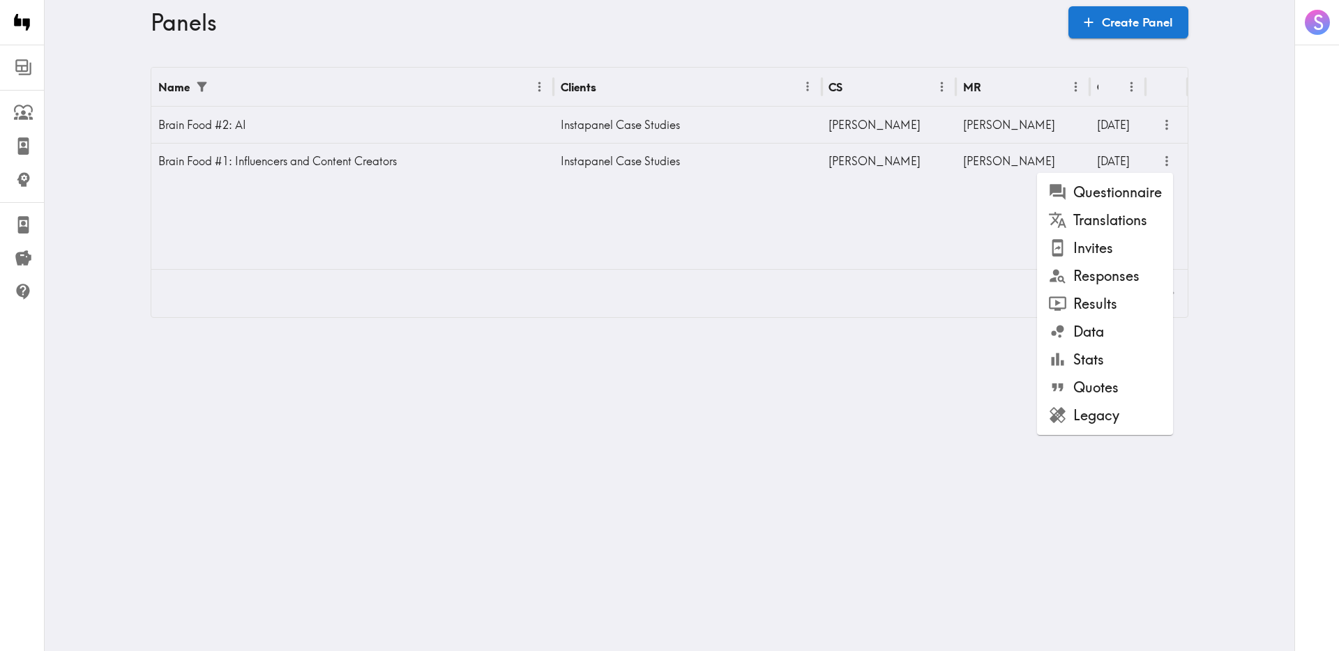
click at [1128, 278] on li "Responses" at bounding box center [1105, 276] width 136 height 28
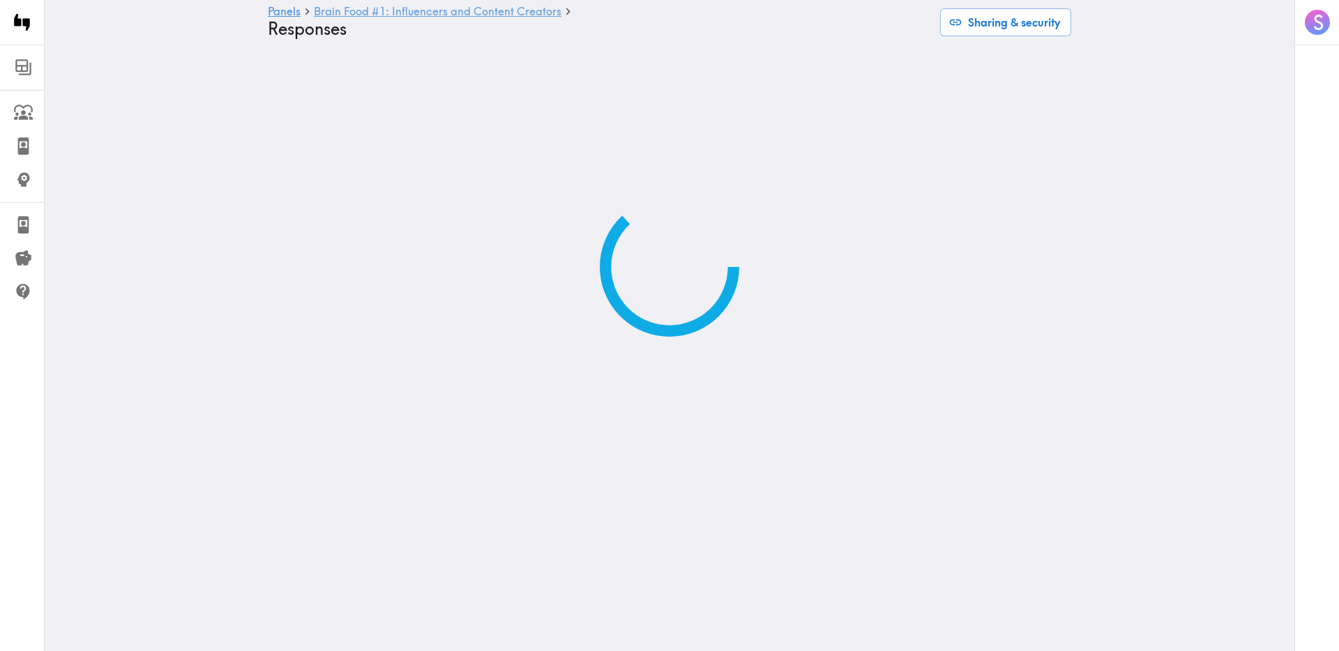
click at [457, 12] on link "Brain Food #1: Influencers and Content Creators" at bounding box center [438, 12] width 248 height 13
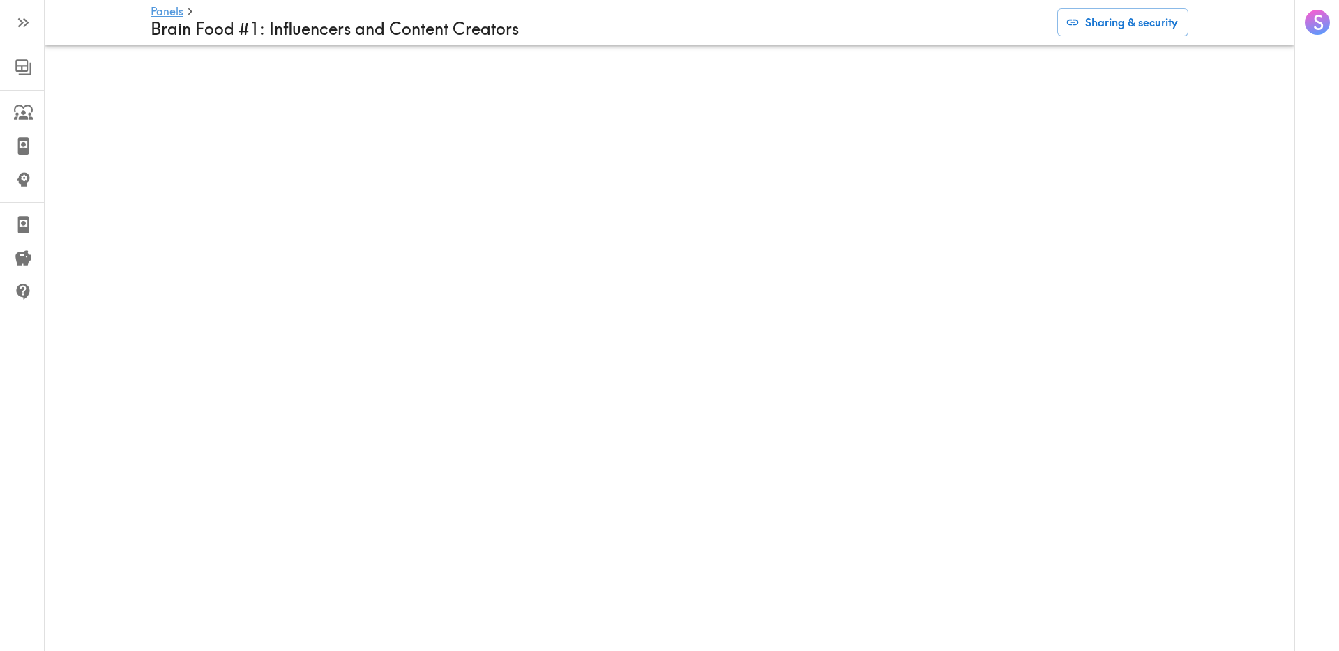
click at [27, 22] on icon "button" at bounding box center [26, 23] width 6 height 10
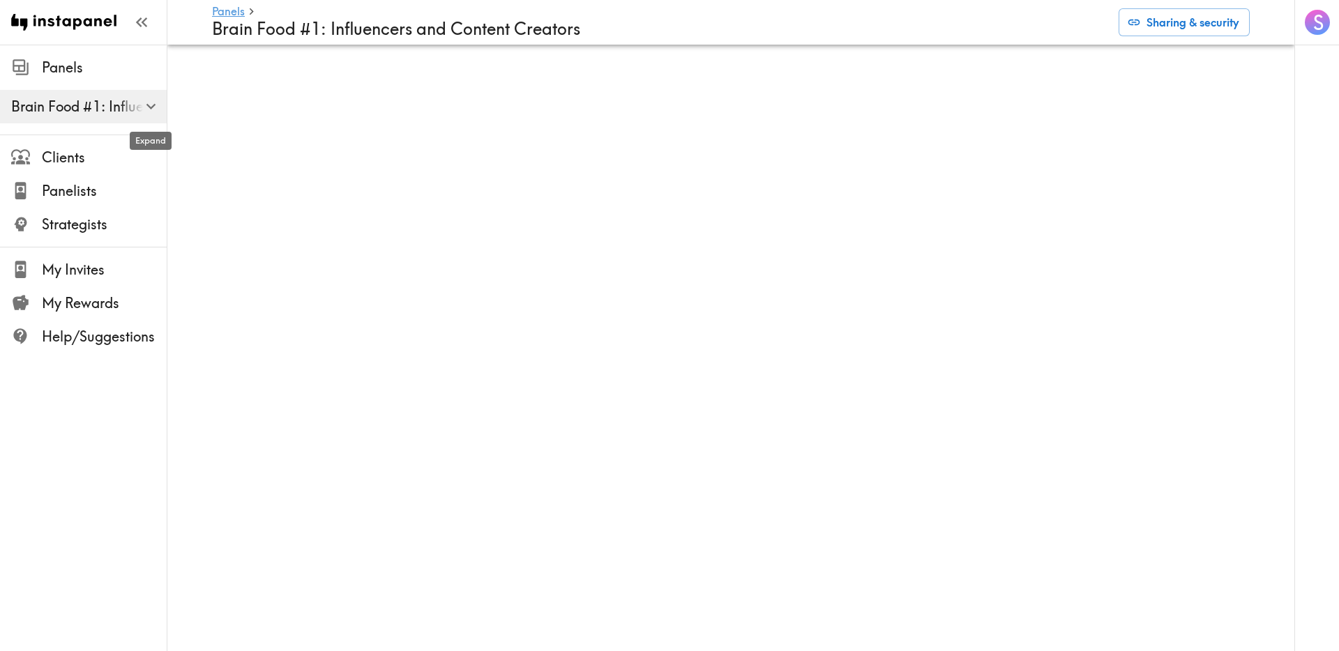
click at [156, 100] on icon "button" at bounding box center [151, 106] width 19 height 19
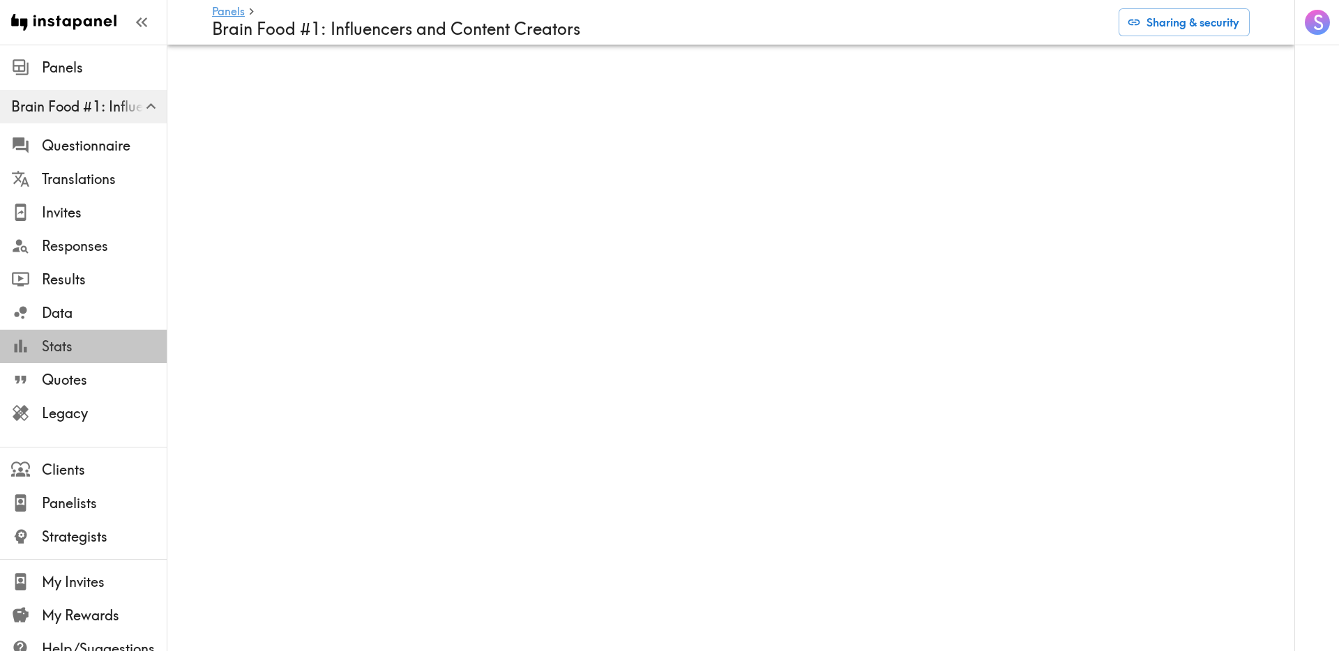
click at [85, 340] on span "Stats" at bounding box center [104, 347] width 125 height 20
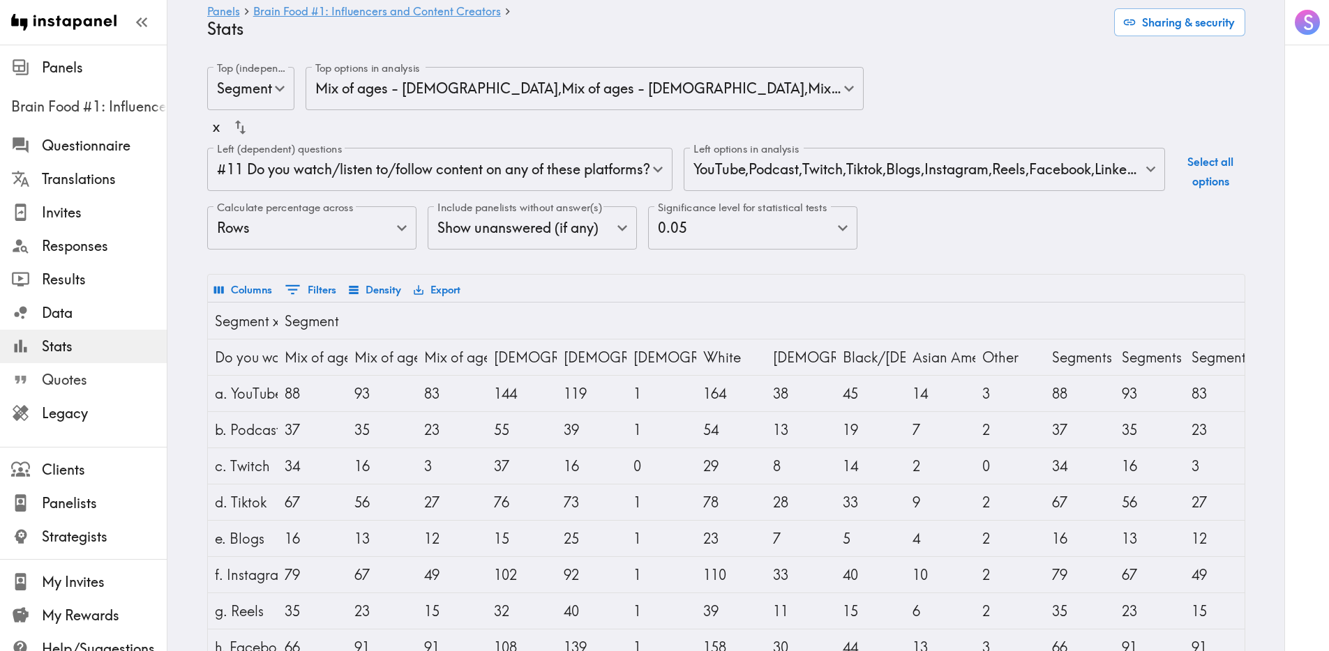
click at [80, 375] on span "Quotes" at bounding box center [104, 380] width 125 height 20
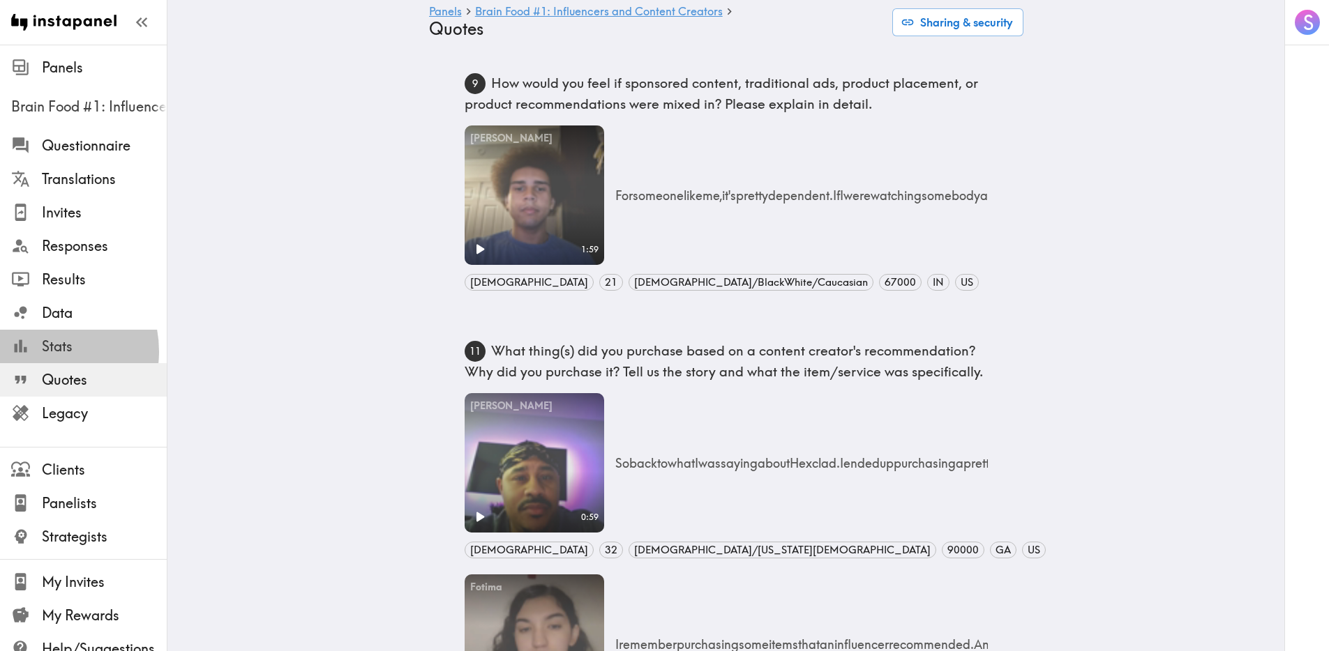
click at [38, 351] on div at bounding box center [26, 346] width 31 height 19
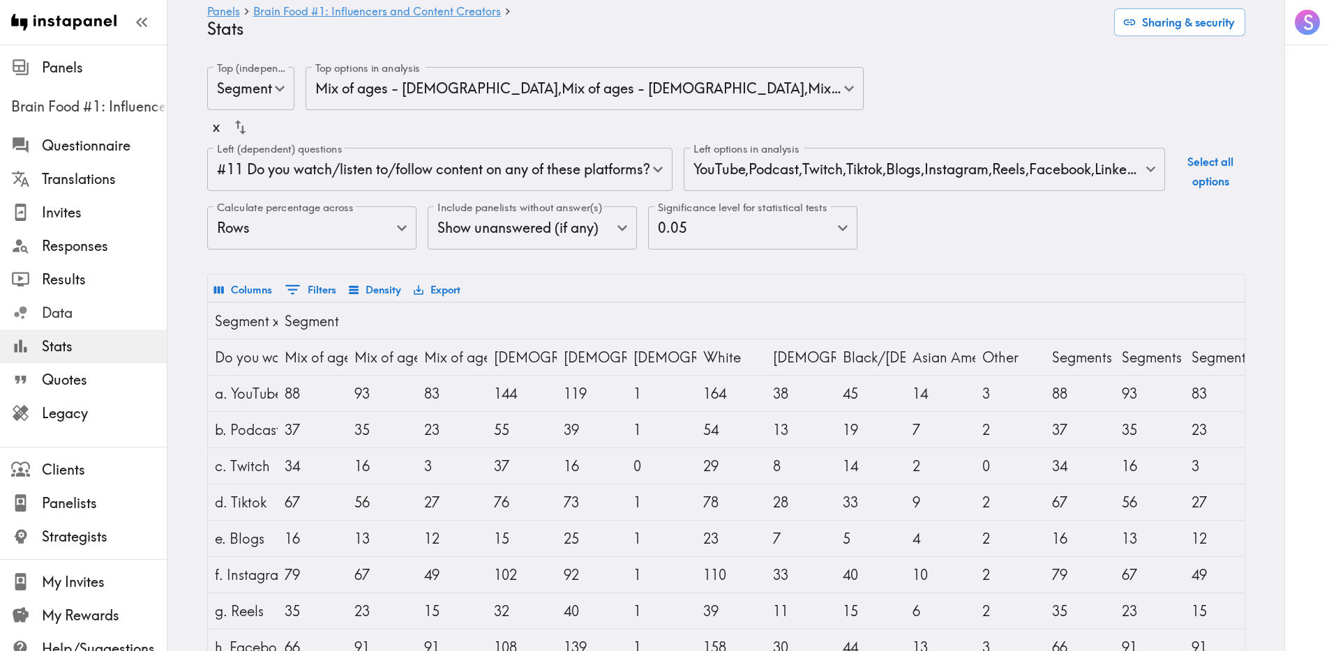
click at [56, 315] on span "Data" at bounding box center [104, 313] width 125 height 20
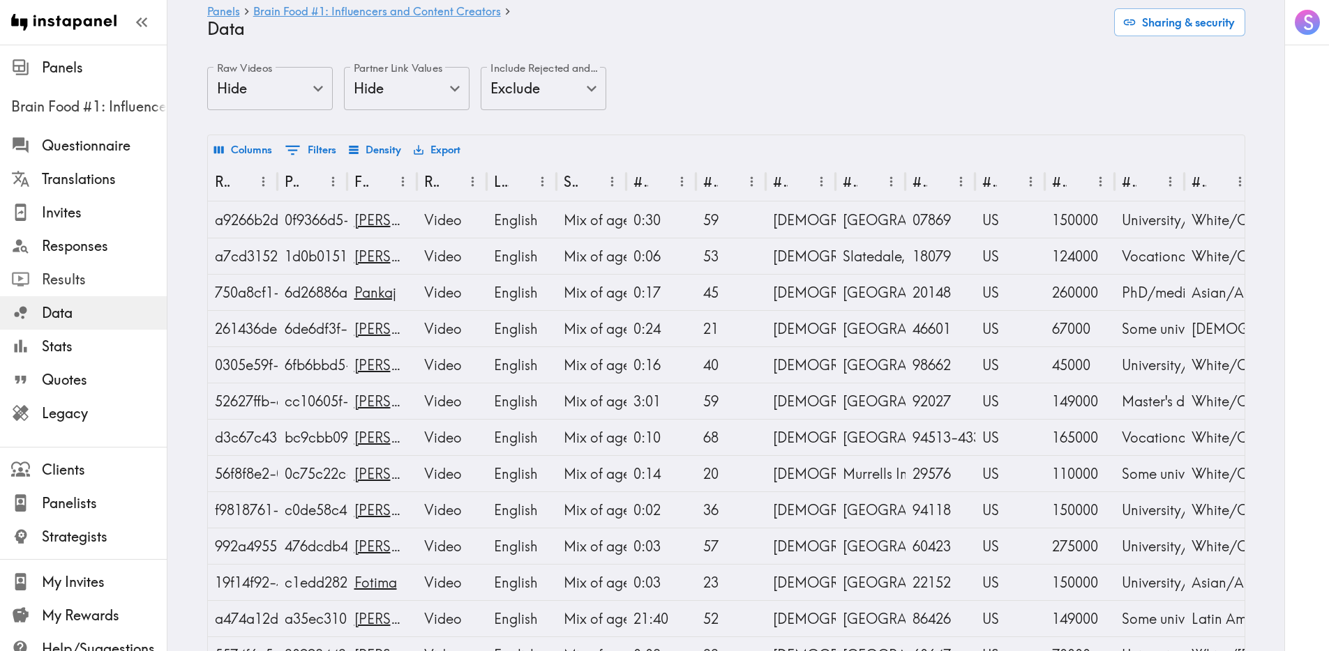
drag, startPoint x: 54, startPoint y: 271, endPoint x: 59, endPoint y: 286, distance: 15.2
click at [55, 272] on span "Results" at bounding box center [104, 280] width 125 height 20
click at [59, 286] on span "Results" at bounding box center [104, 280] width 125 height 20
click at [63, 248] on span "Responses" at bounding box center [104, 246] width 125 height 20
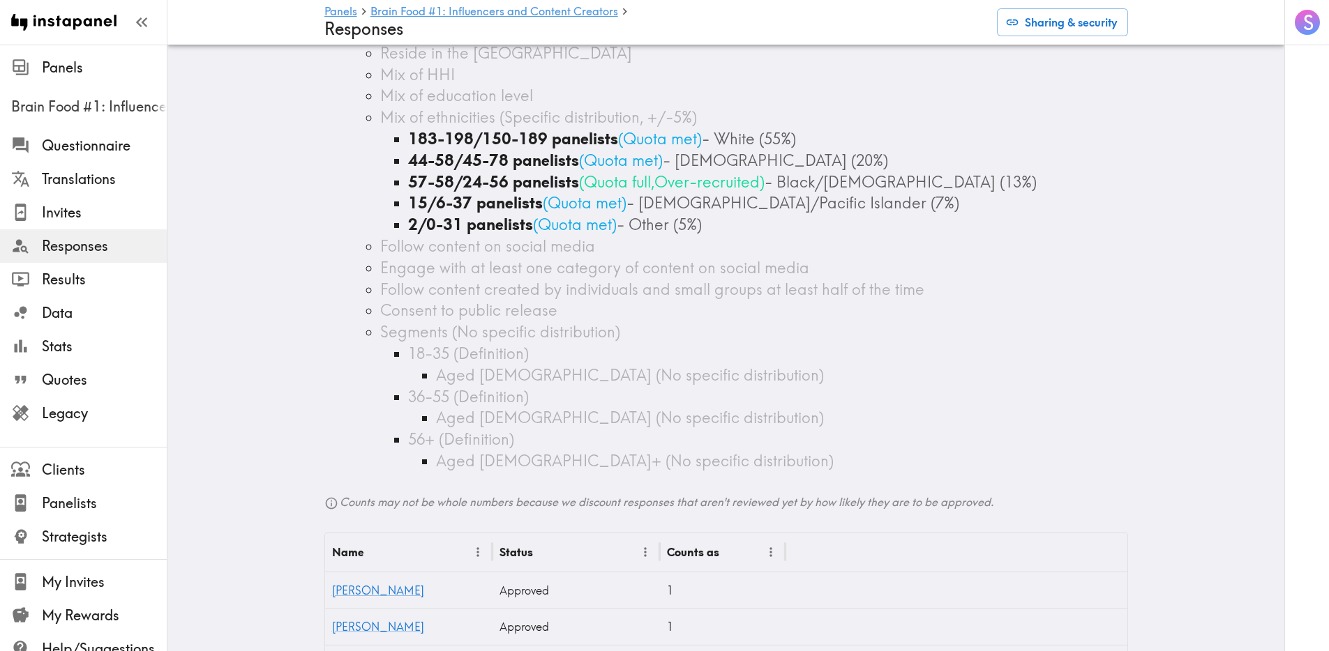
scroll to position [1572, 0]
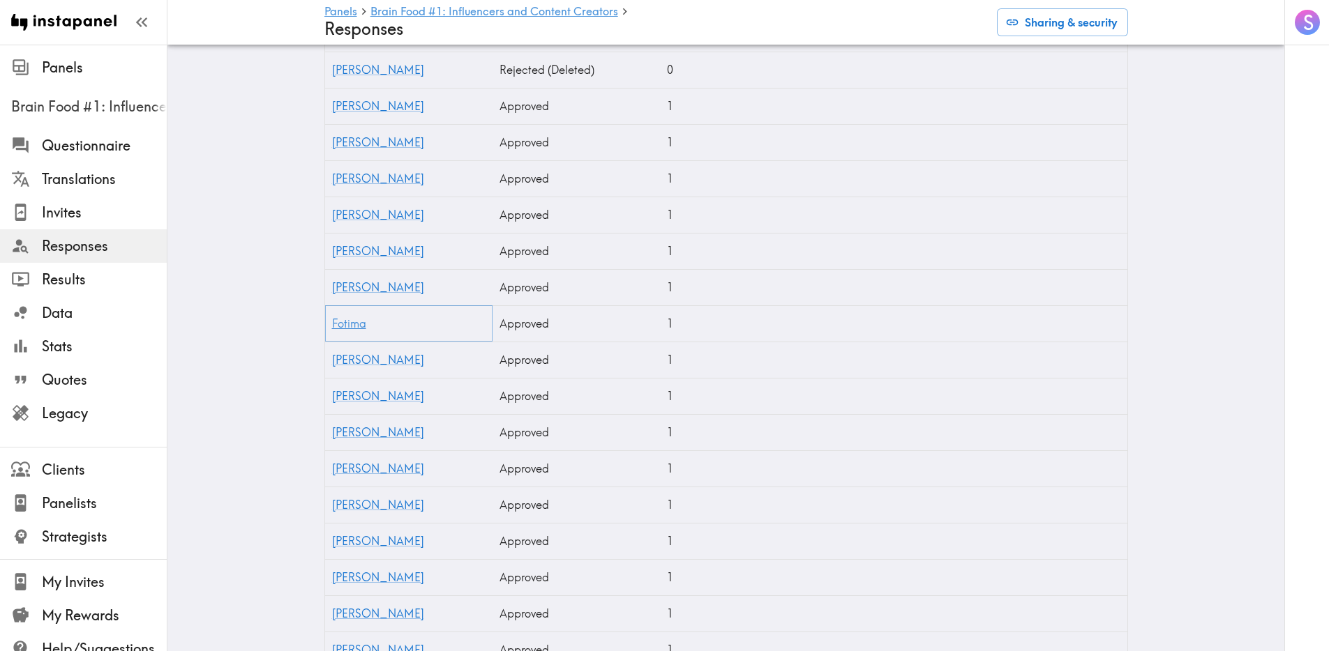
click at [336, 328] on link "Fotima" at bounding box center [349, 324] width 34 height 14
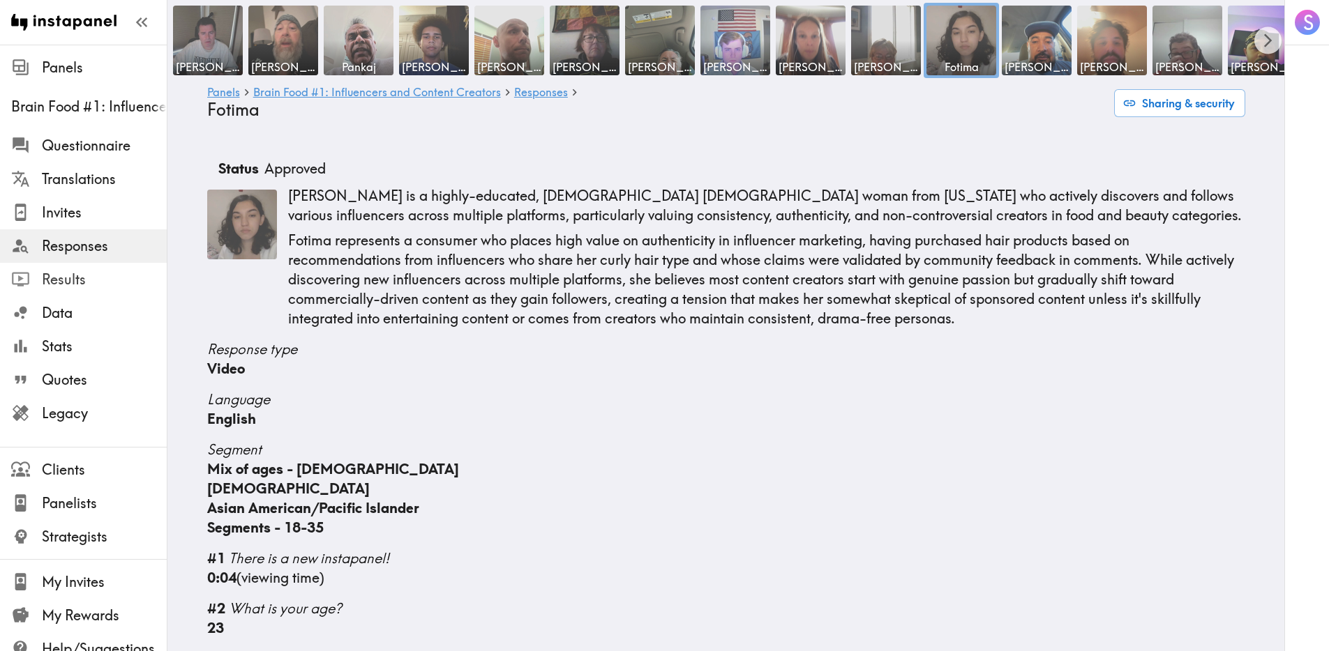
click at [92, 265] on div "Results" at bounding box center [83, 280] width 167 height 36
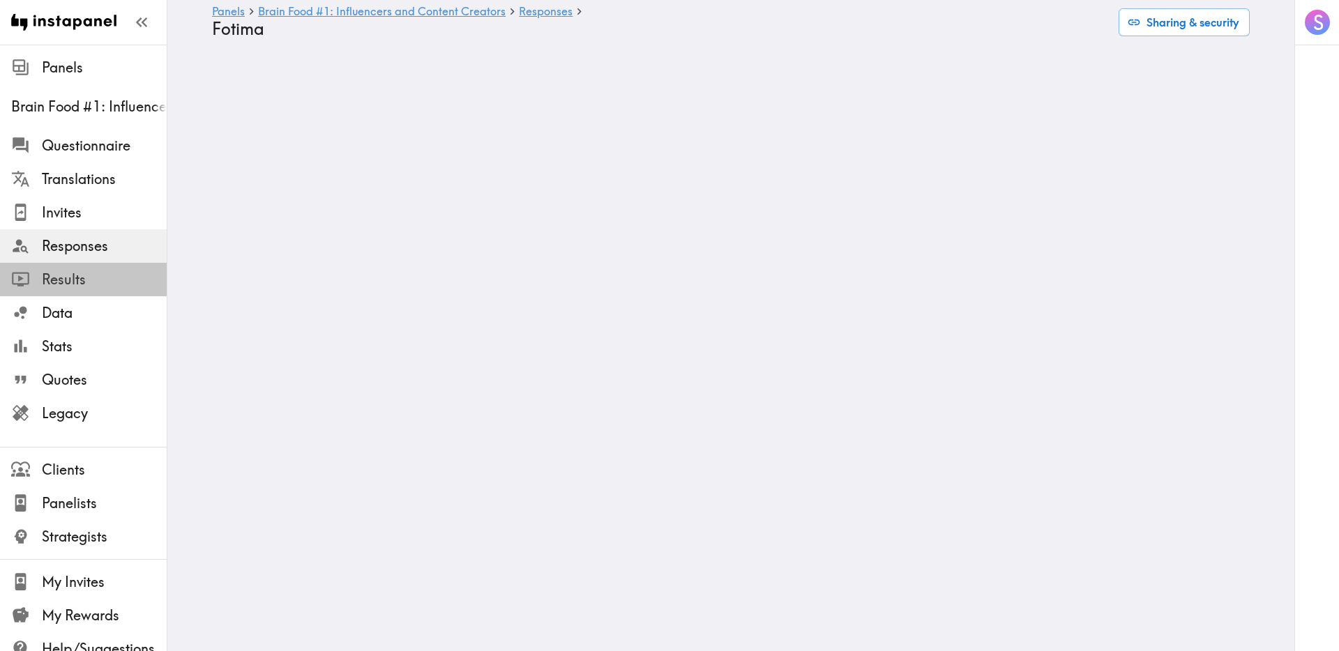
drag, startPoint x: 87, startPoint y: 280, endPoint x: 78, endPoint y: 285, distance: 10.6
click at [86, 281] on span "Results" at bounding box center [104, 280] width 125 height 20
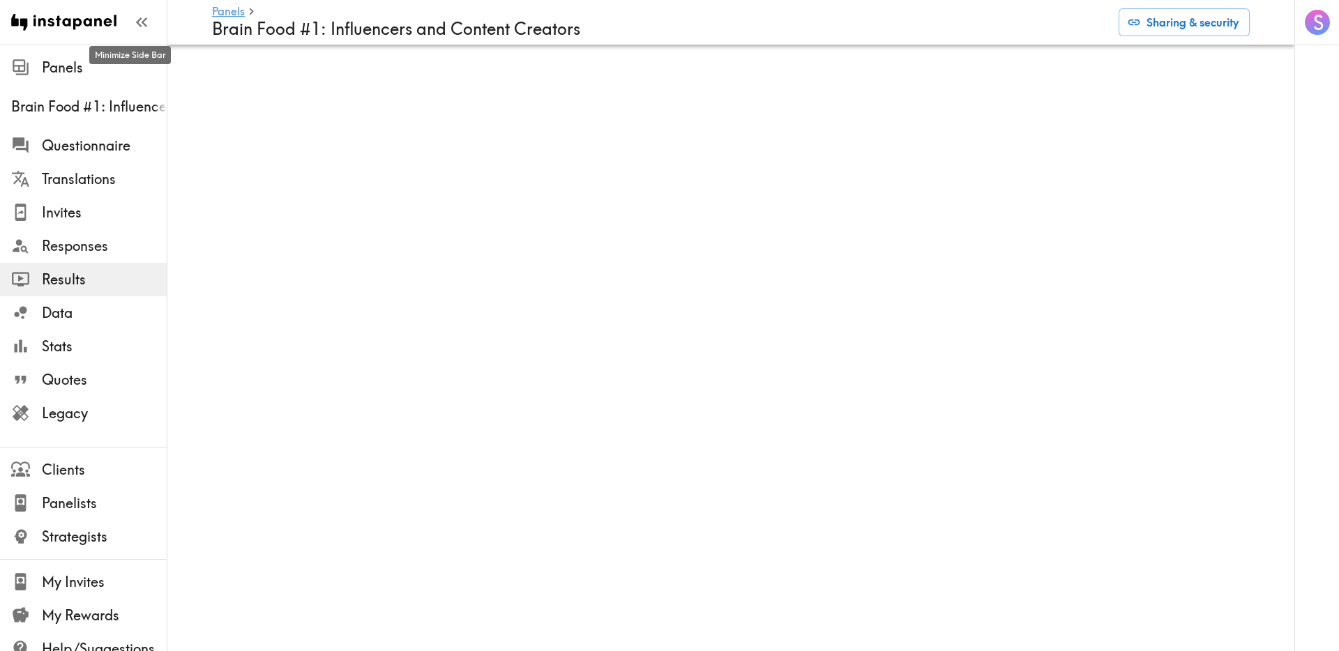
click at [140, 13] on icon "button" at bounding box center [141, 22] width 19 height 19
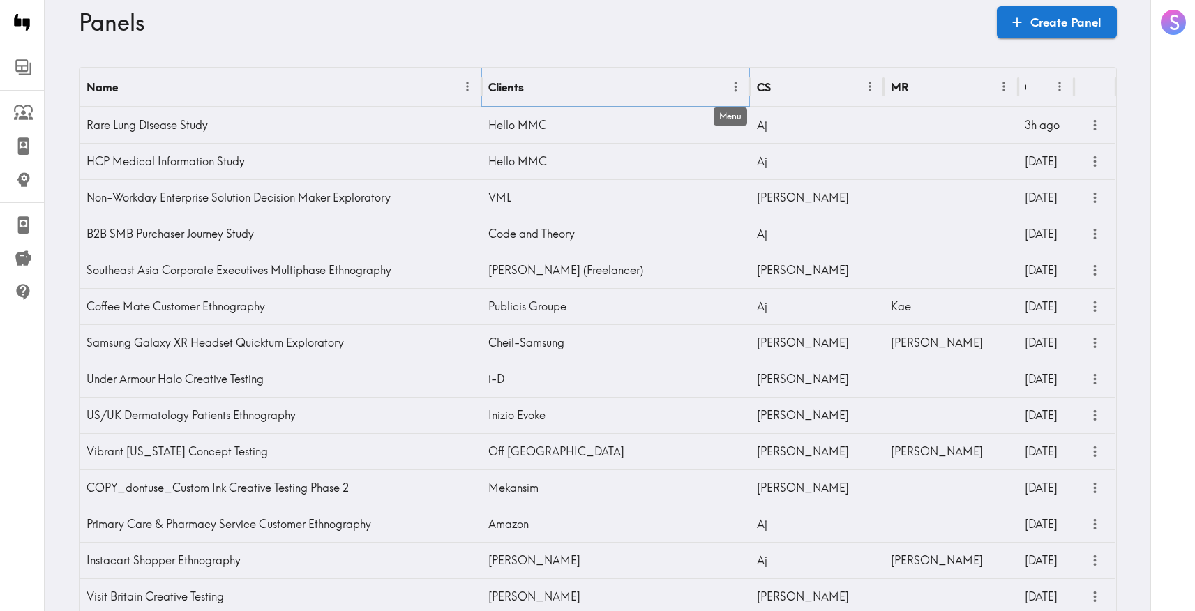
click at [735, 82] on icon "Menu" at bounding box center [735, 87] width 15 height 15
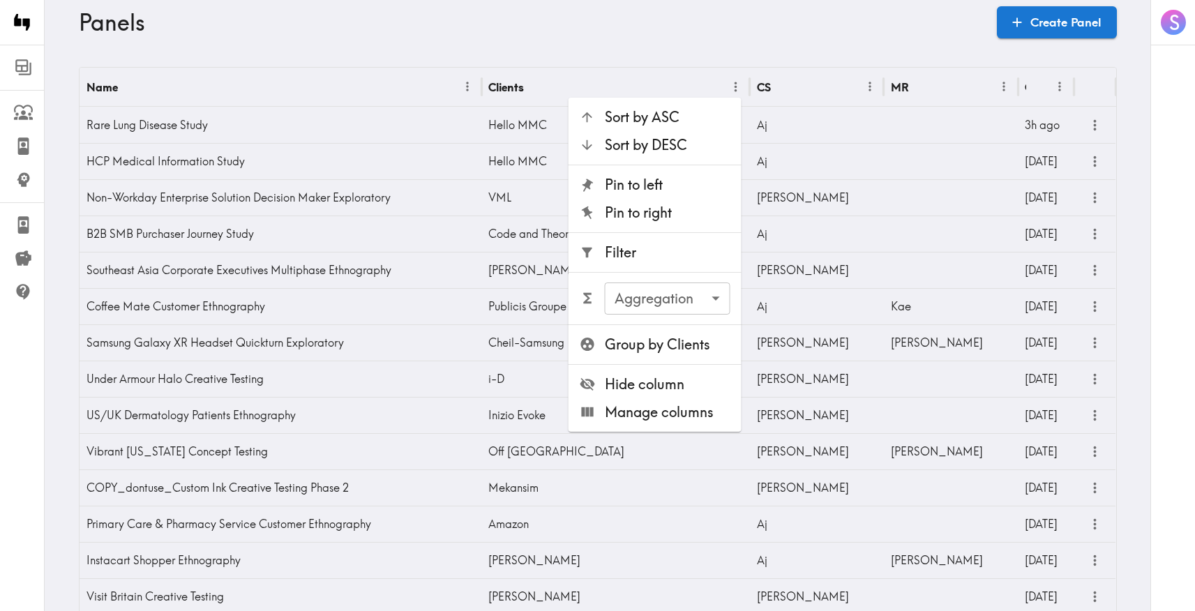
click at [661, 249] on span "Filter" at bounding box center [668, 253] width 126 height 20
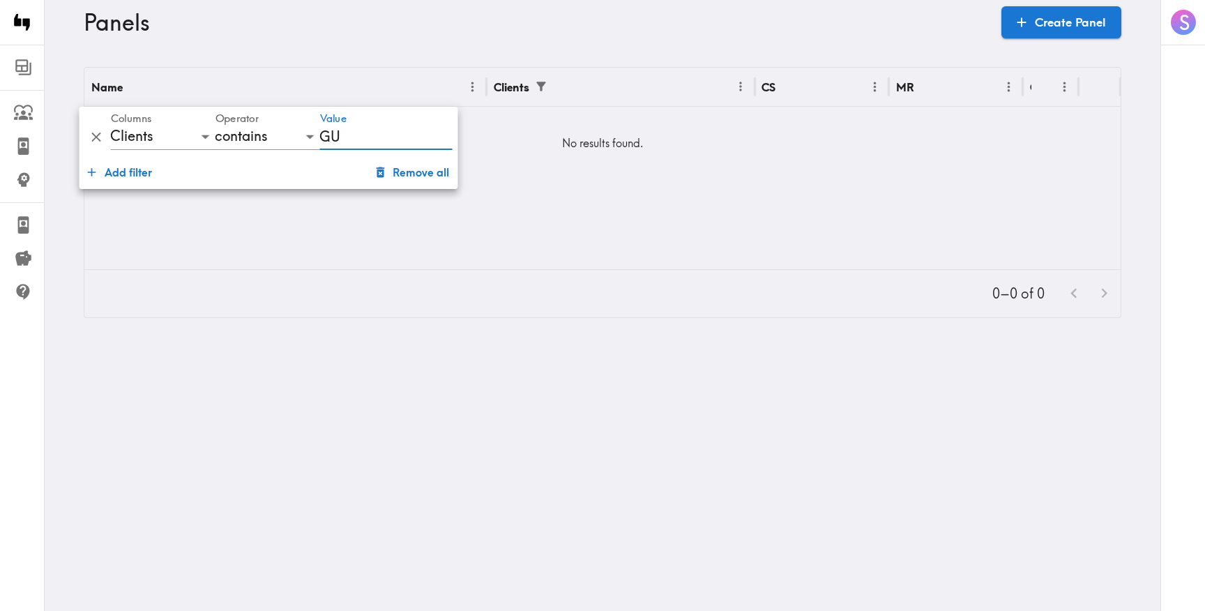
type input "G"
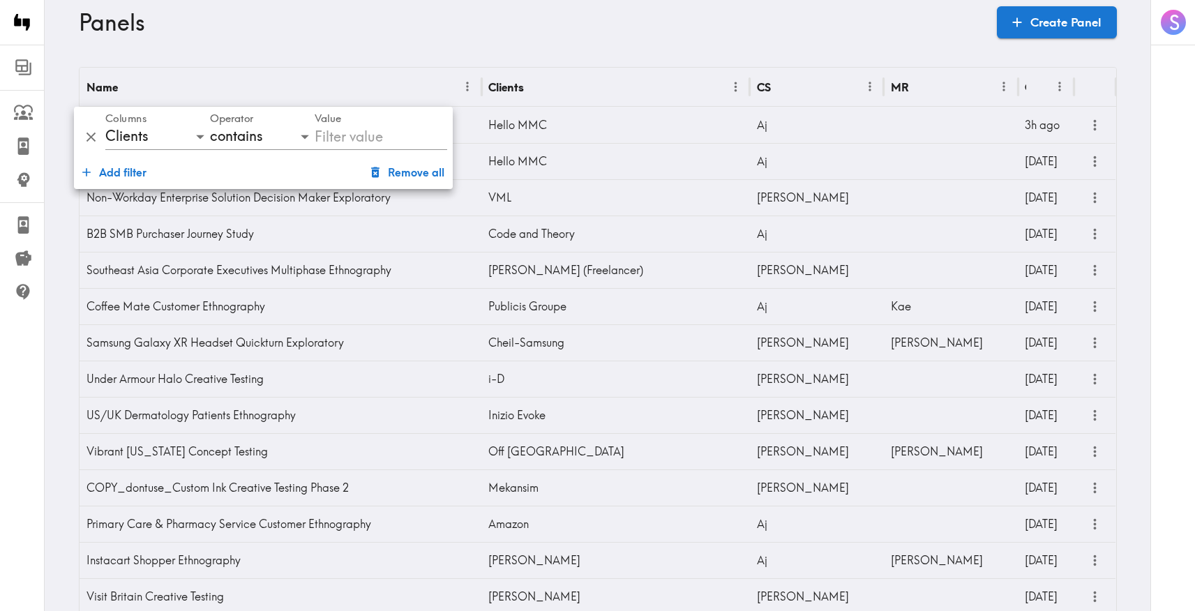
click at [634, 38] on div "Panels Create Panel" at bounding box center [598, 22] width 1038 height 45
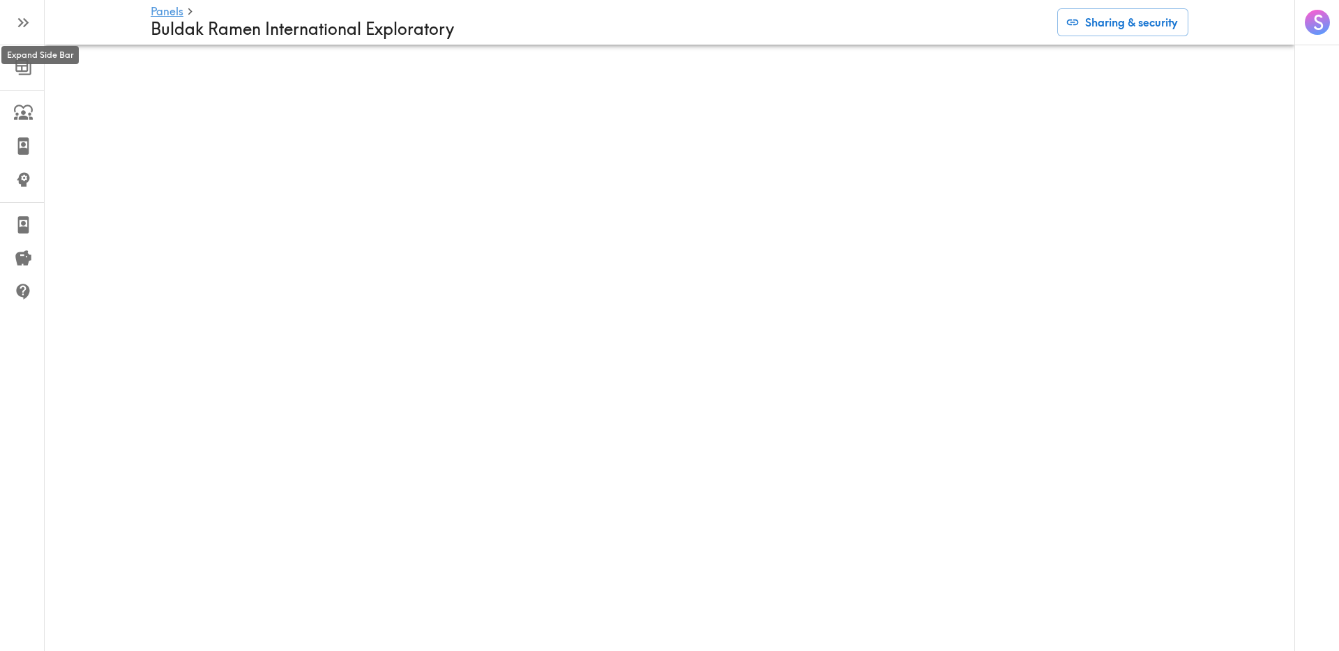
click at [21, 21] on icon "button" at bounding box center [21, 23] width 6 height 10
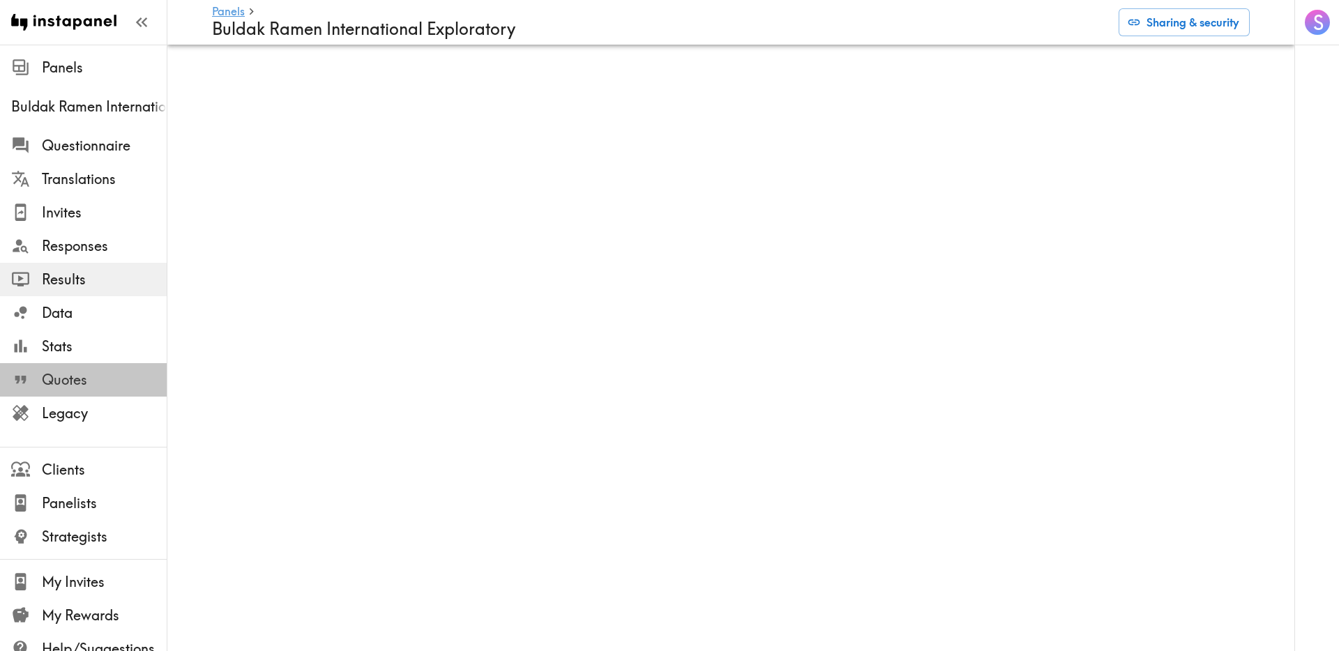
click at [84, 377] on span "Quotes" at bounding box center [104, 380] width 125 height 20
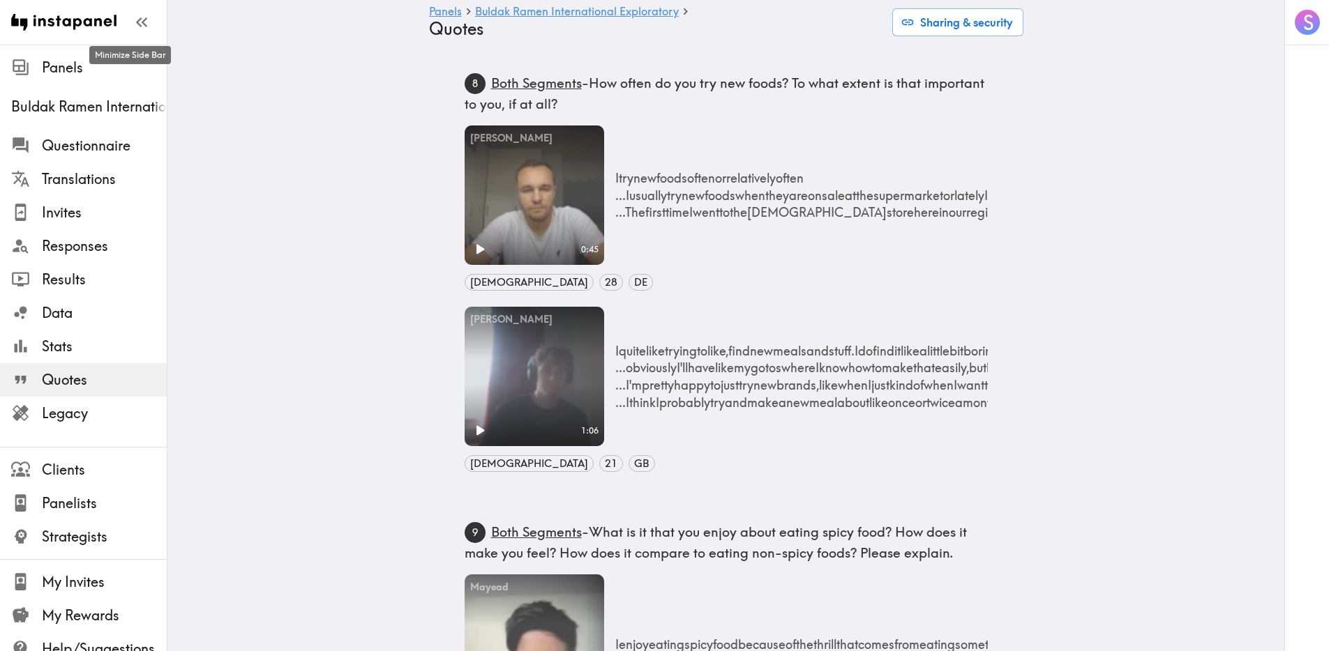
click at [132, 23] on icon "button" at bounding box center [141, 22] width 19 height 19
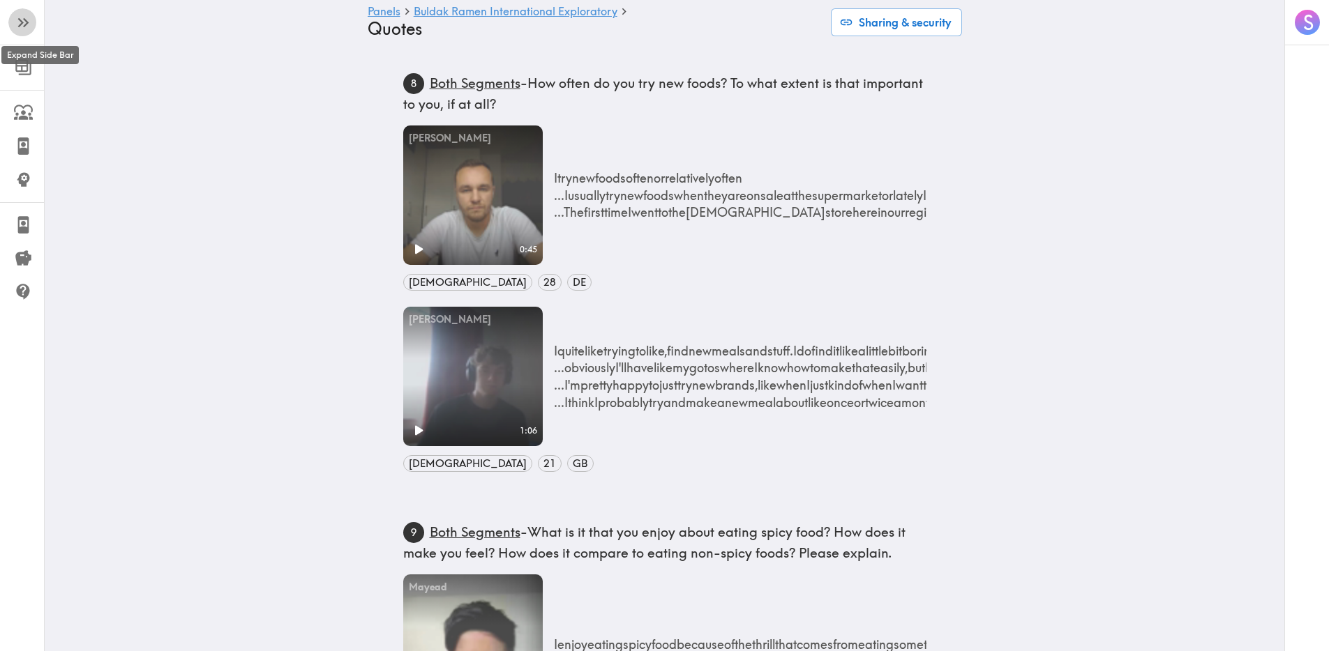
click at [29, 20] on icon "button" at bounding box center [23, 22] width 19 height 19
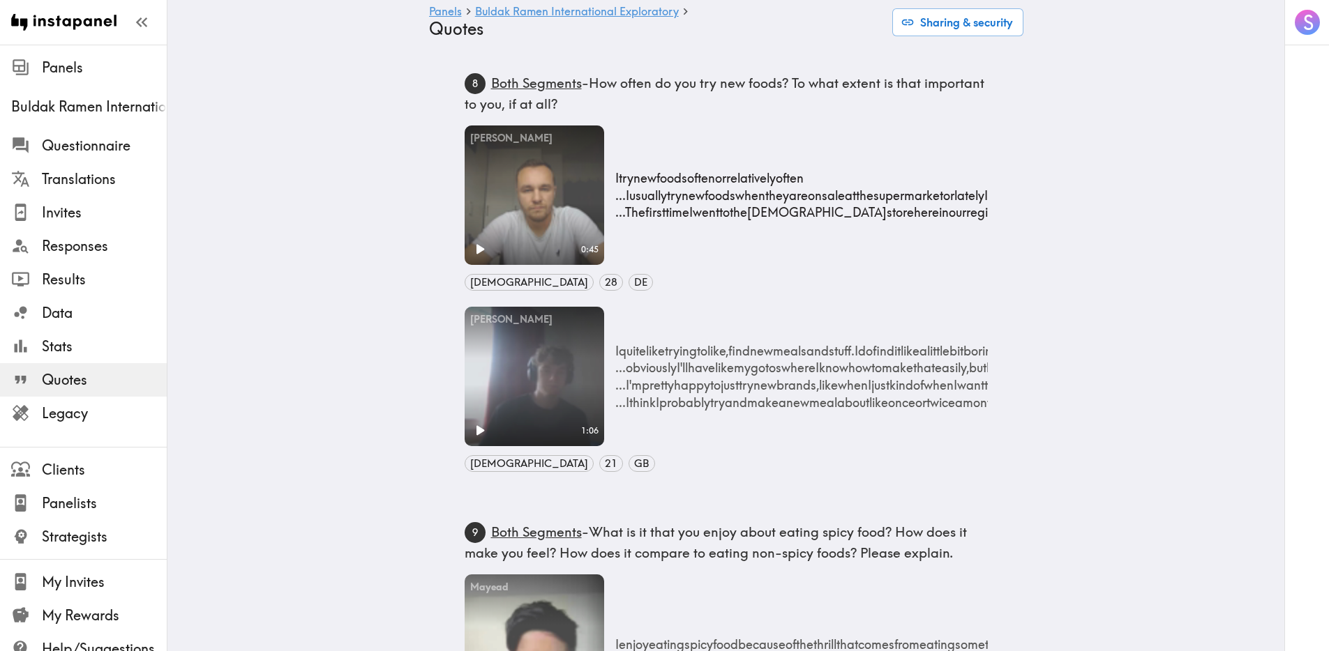
click at [769, 216] on p "I try new foods often or relatively often ... I usually try new foods when they…" at bounding box center [1130, 195] width 1031 height 52
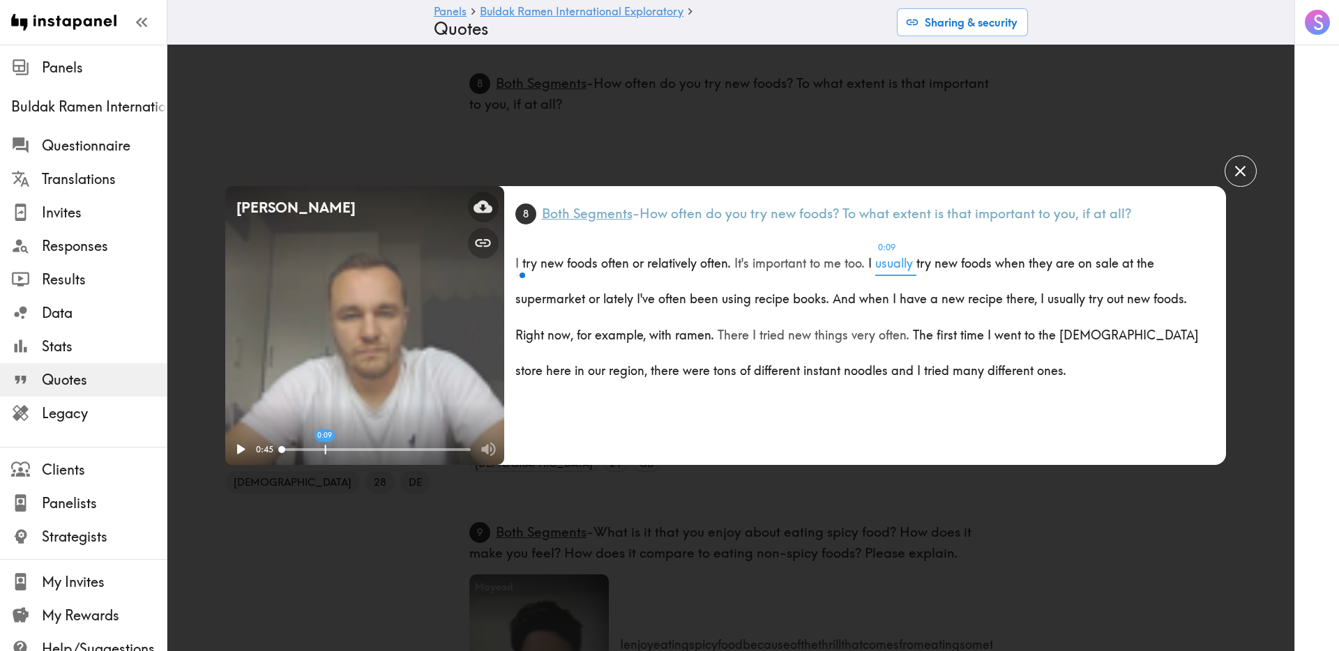
click at [885, 262] on span "0:09 usually" at bounding box center [895, 259] width 41 height 36
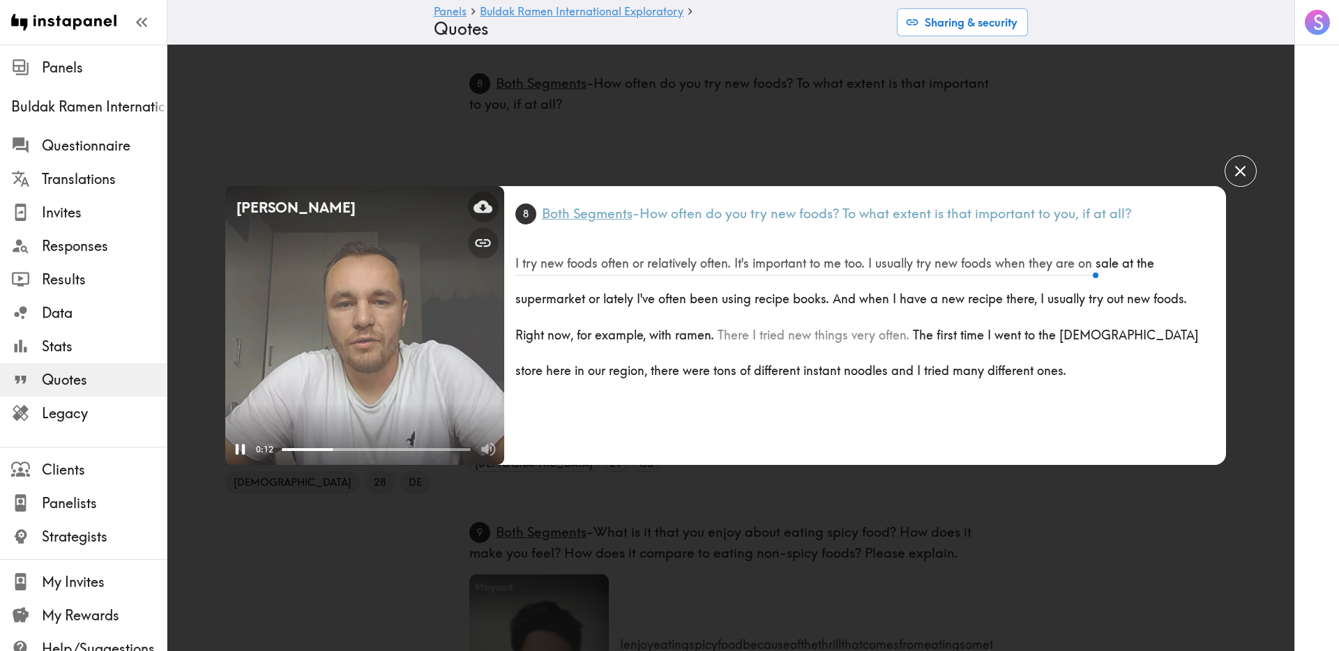
click at [374, 355] on video "Your browser does not support the video tag." at bounding box center [364, 325] width 279 height 279
click at [1204, 165] on icon "button" at bounding box center [1240, 171] width 19 height 19
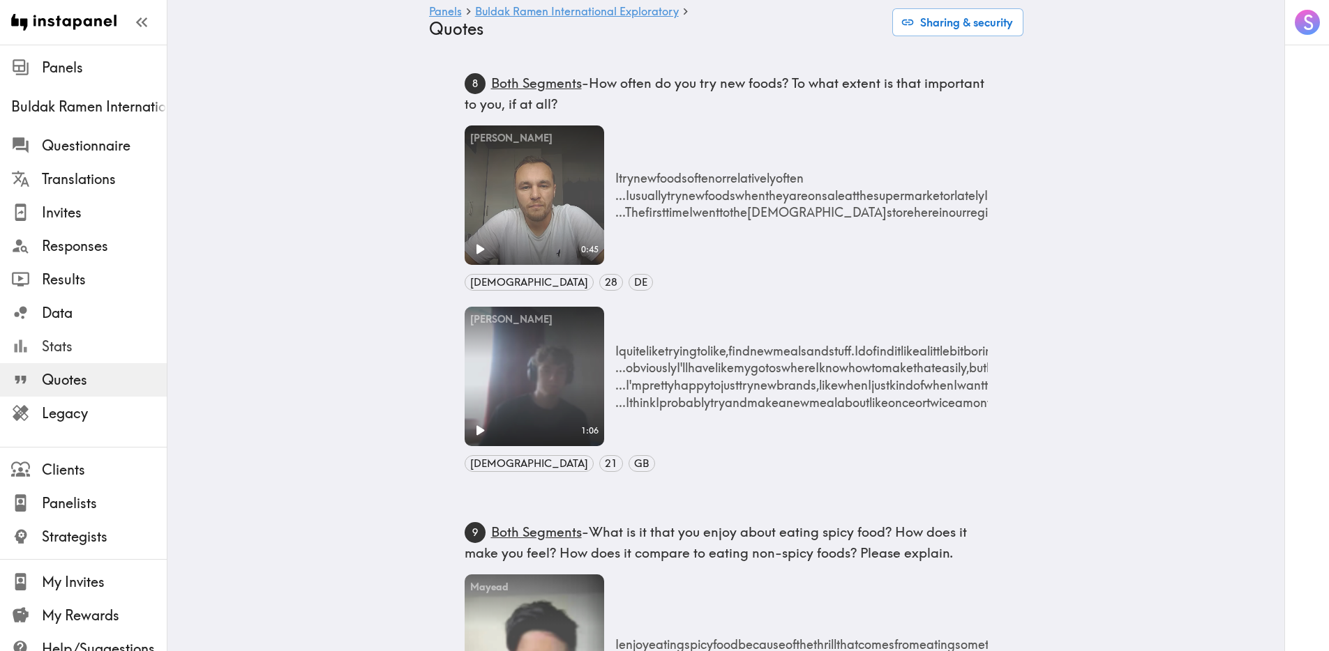
click at [101, 350] on span "Stats" at bounding box center [104, 347] width 125 height 20
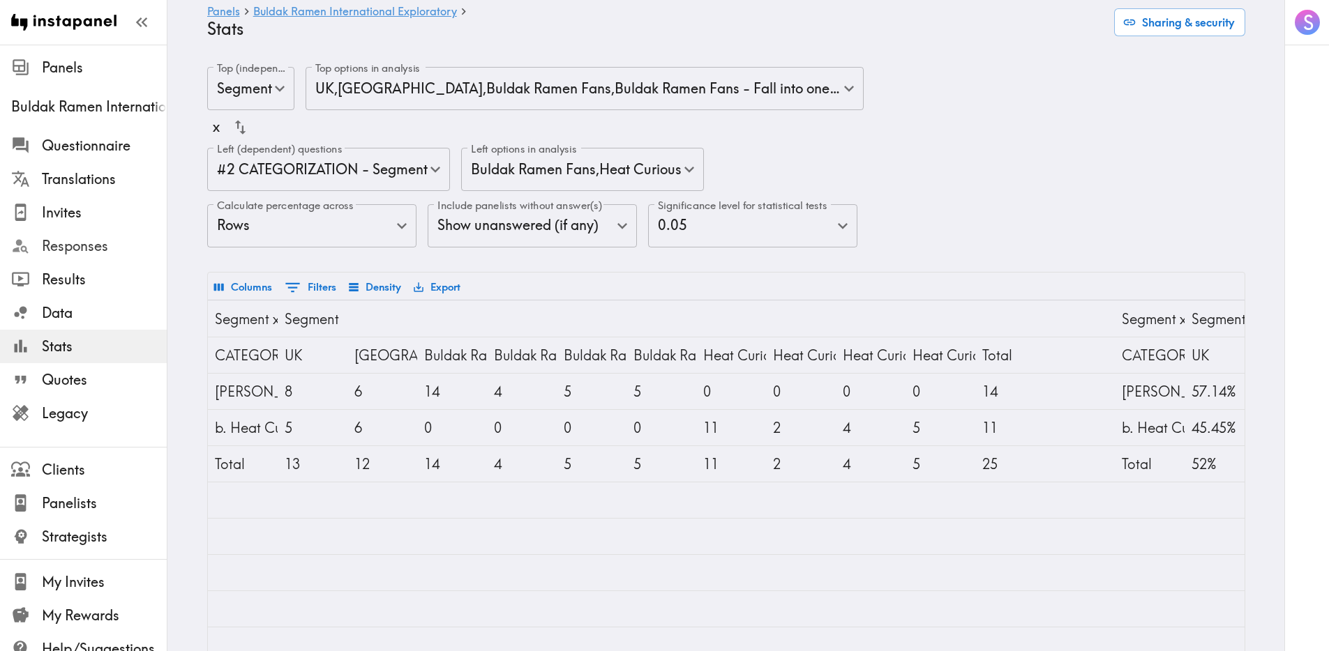
click at [107, 251] on span "Responses" at bounding box center [104, 246] width 125 height 20
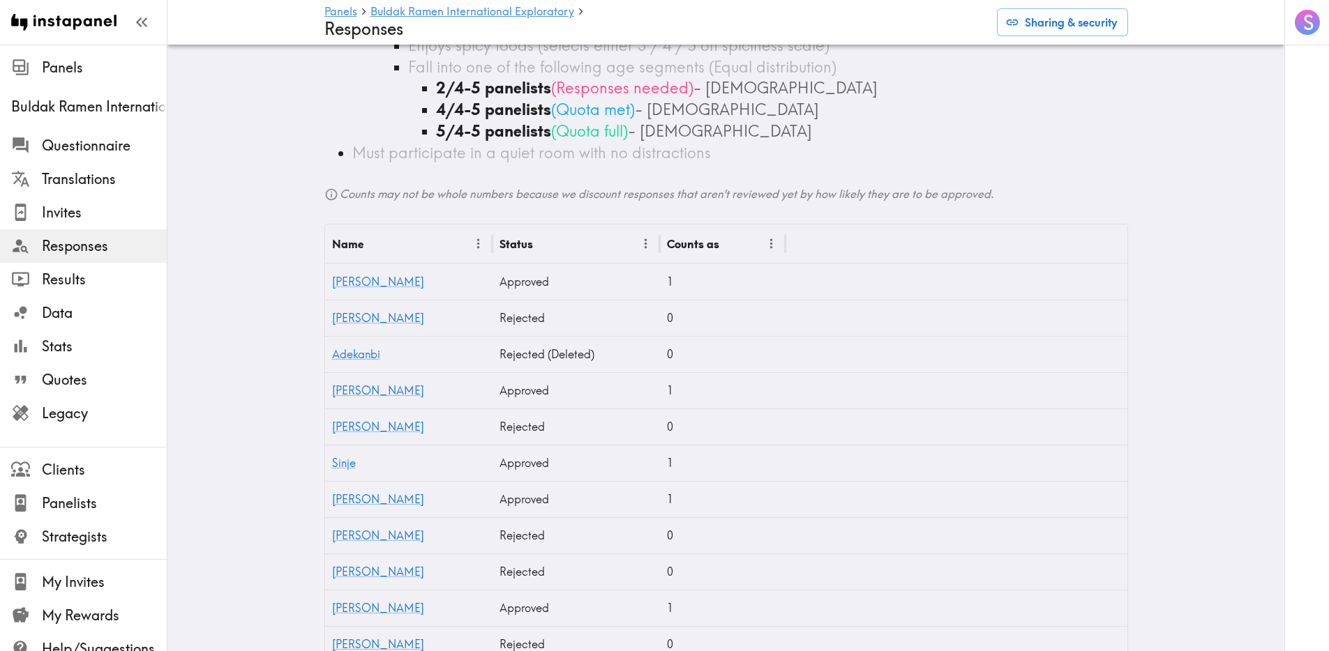
scroll to position [589, 0]
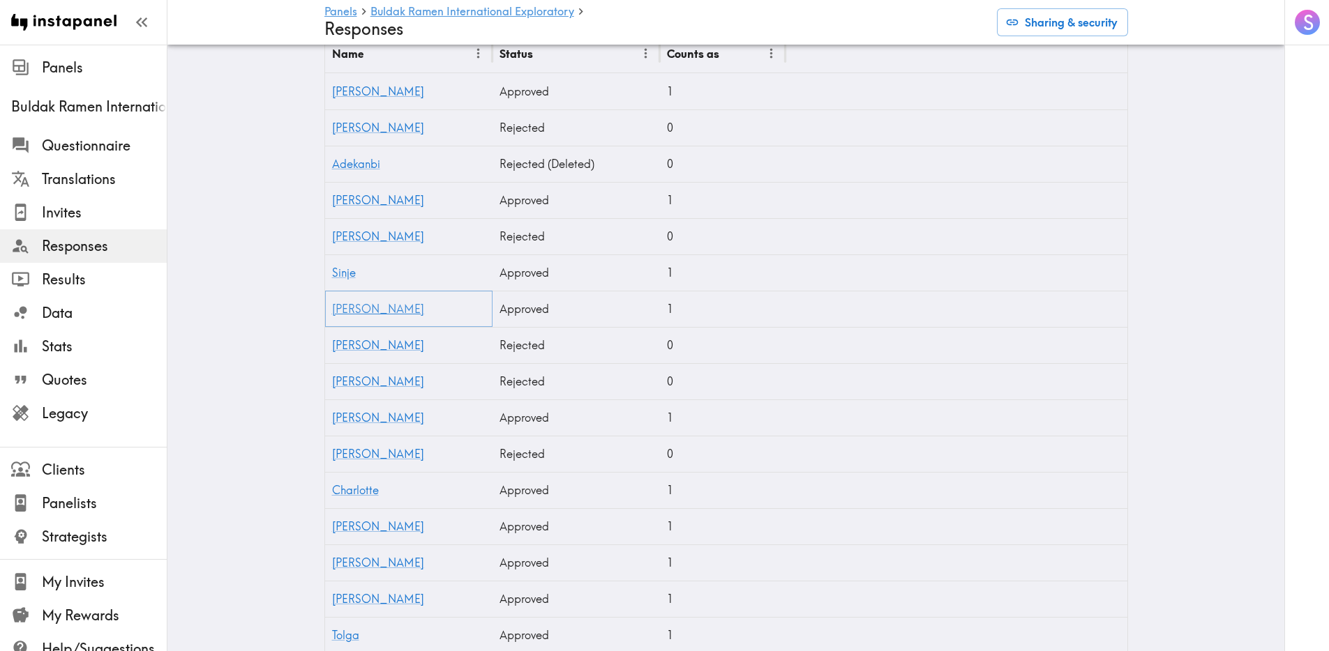
click at [347, 307] on link "Melanie" at bounding box center [378, 309] width 92 height 14
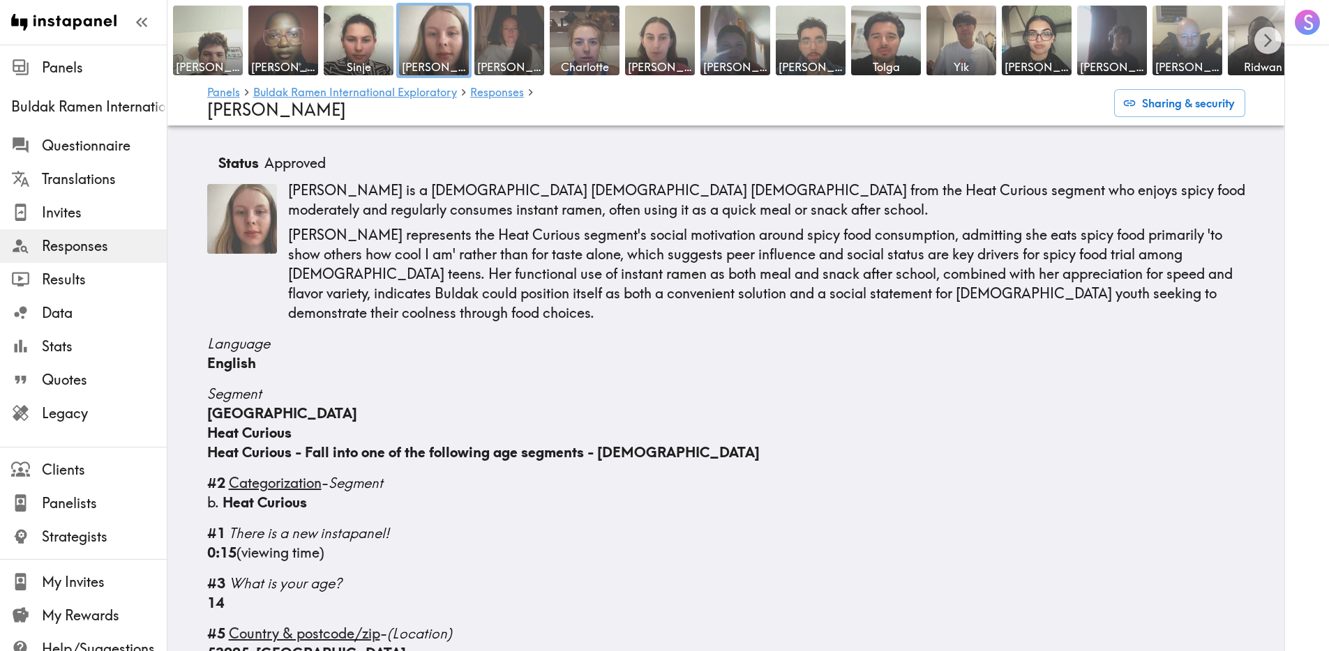
scroll to position [4, 0]
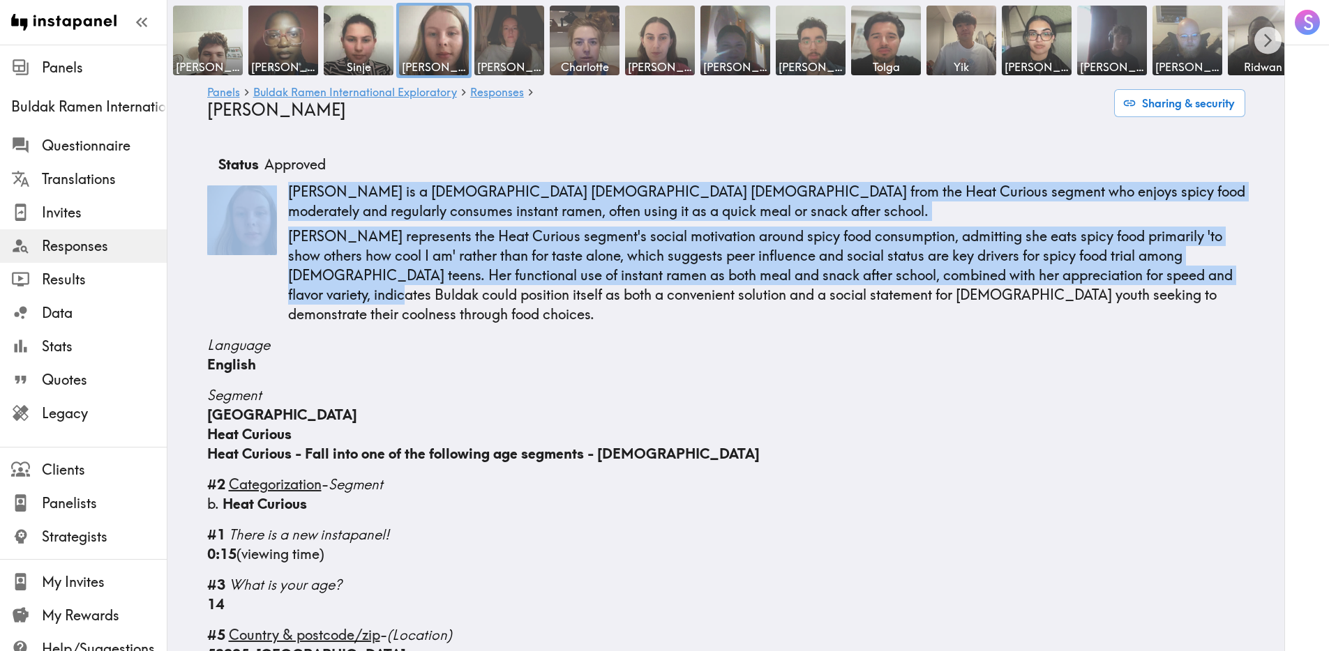
drag, startPoint x: 274, startPoint y: 183, endPoint x: 374, endPoint y: 310, distance: 161.4
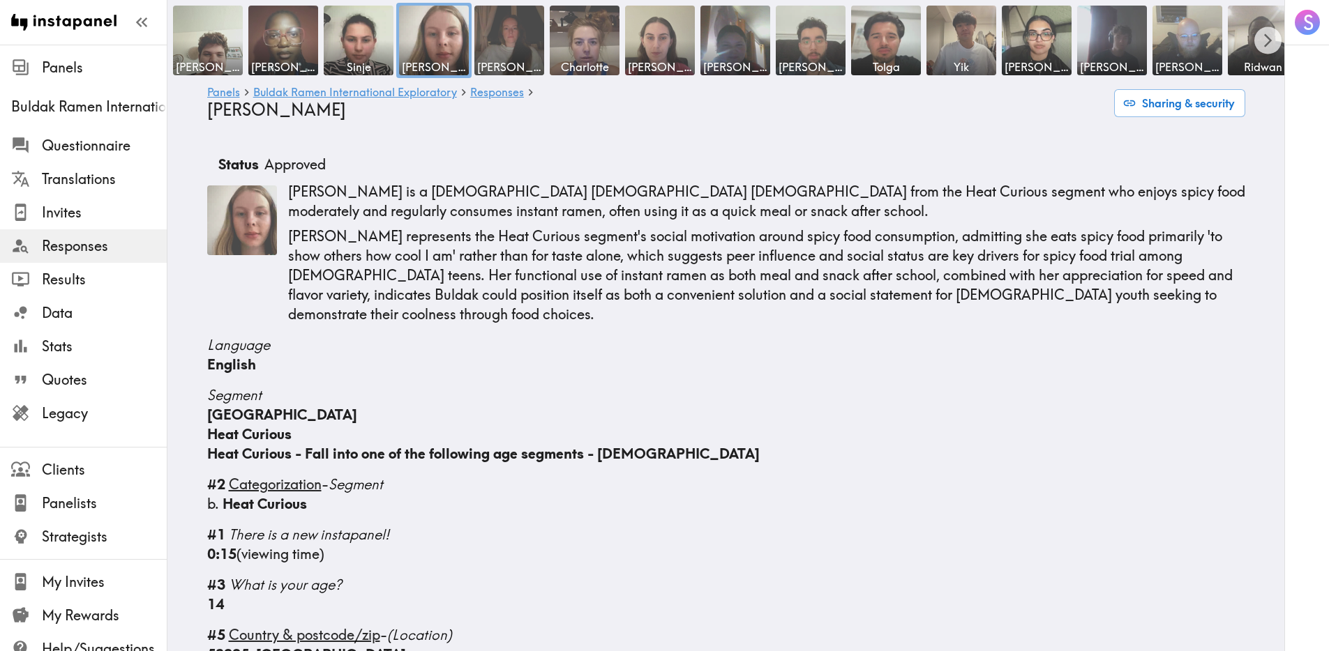
click at [373, 319] on p "[PERSON_NAME] represents the Heat Curious segment's social motivation around sp…" at bounding box center [766, 276] width 957 height 98
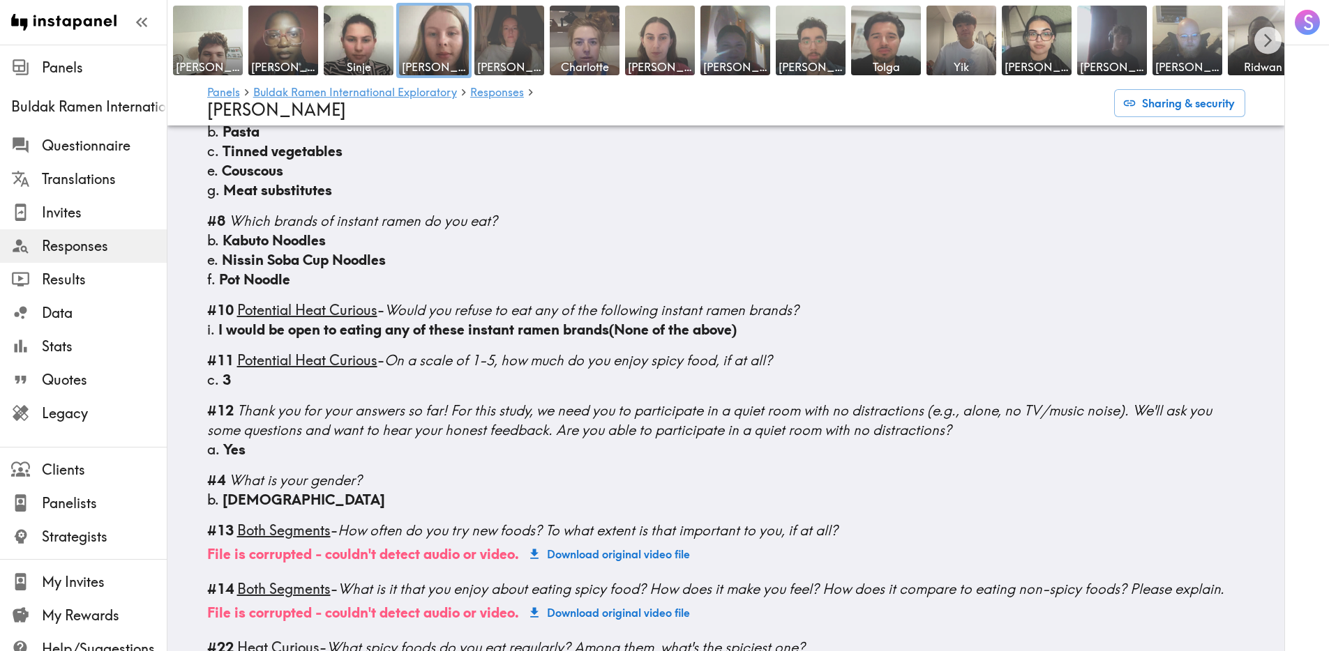
scroll to position [1111, 0]
